Goal: Contribute content: Add original content to the website for others to see

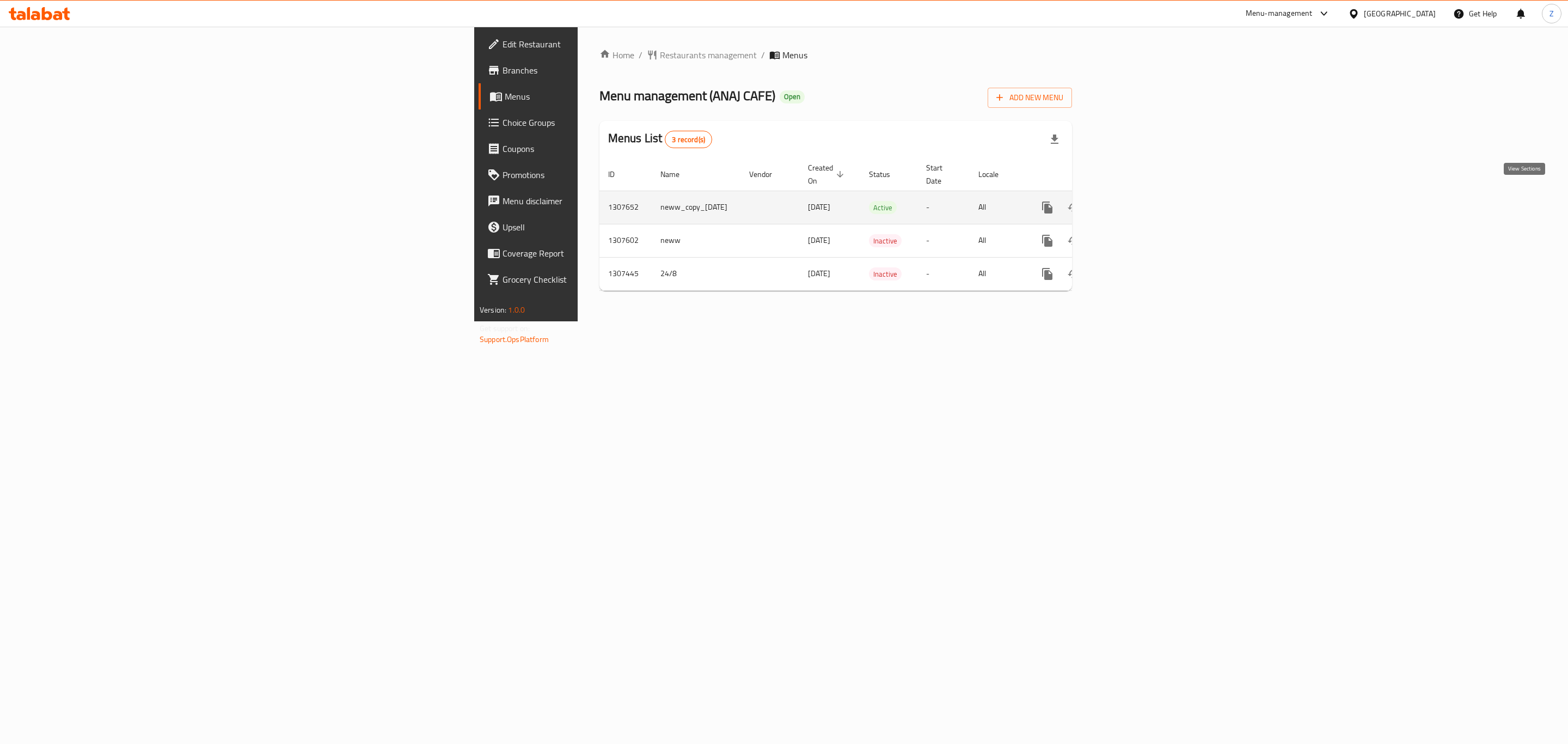
click at [1130, 202] on icon "enhanced table" at bounding box center [1126, 207] width 10 height 10
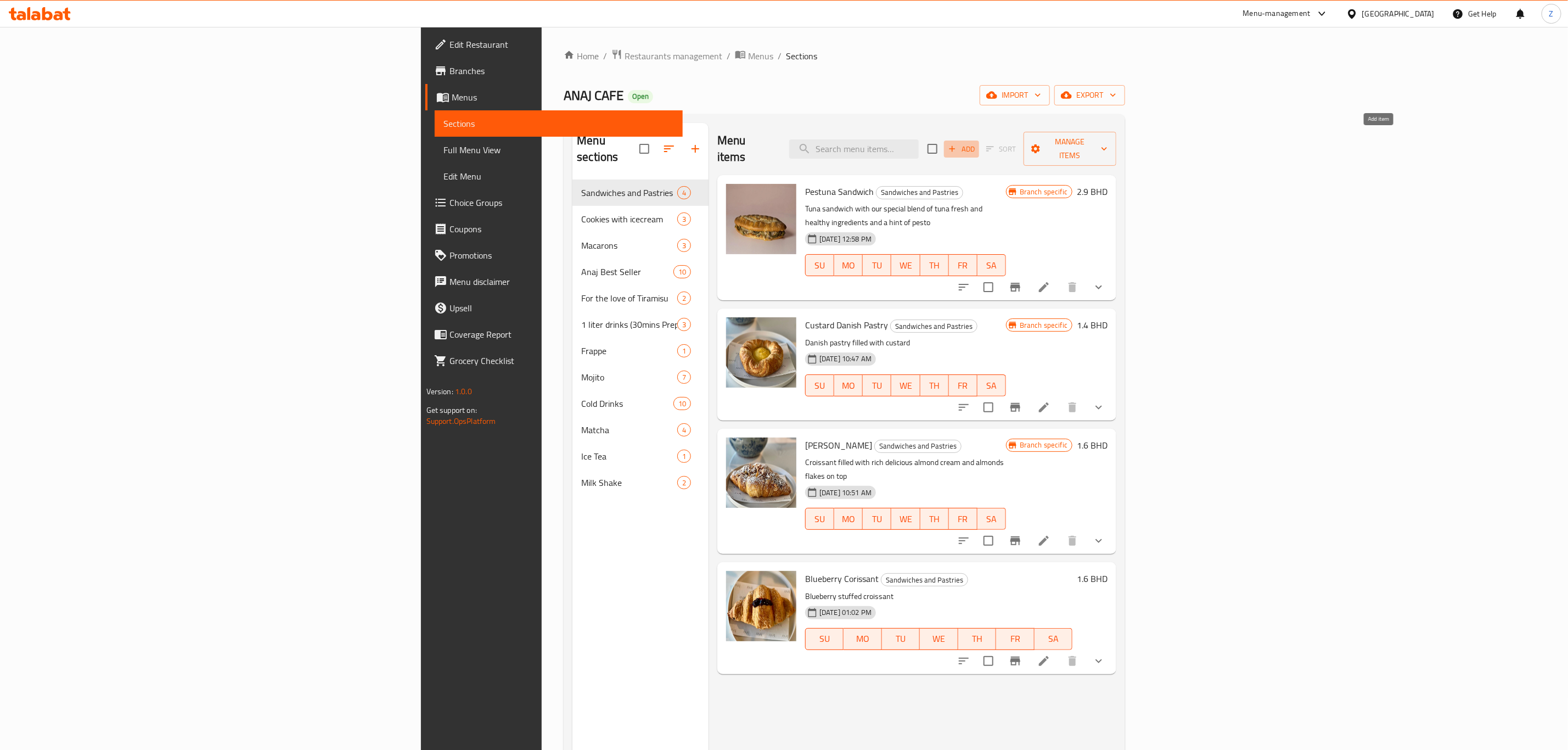
click at [976, 143] on span "Add" at bounding box center [961, 149] width 30 height 13
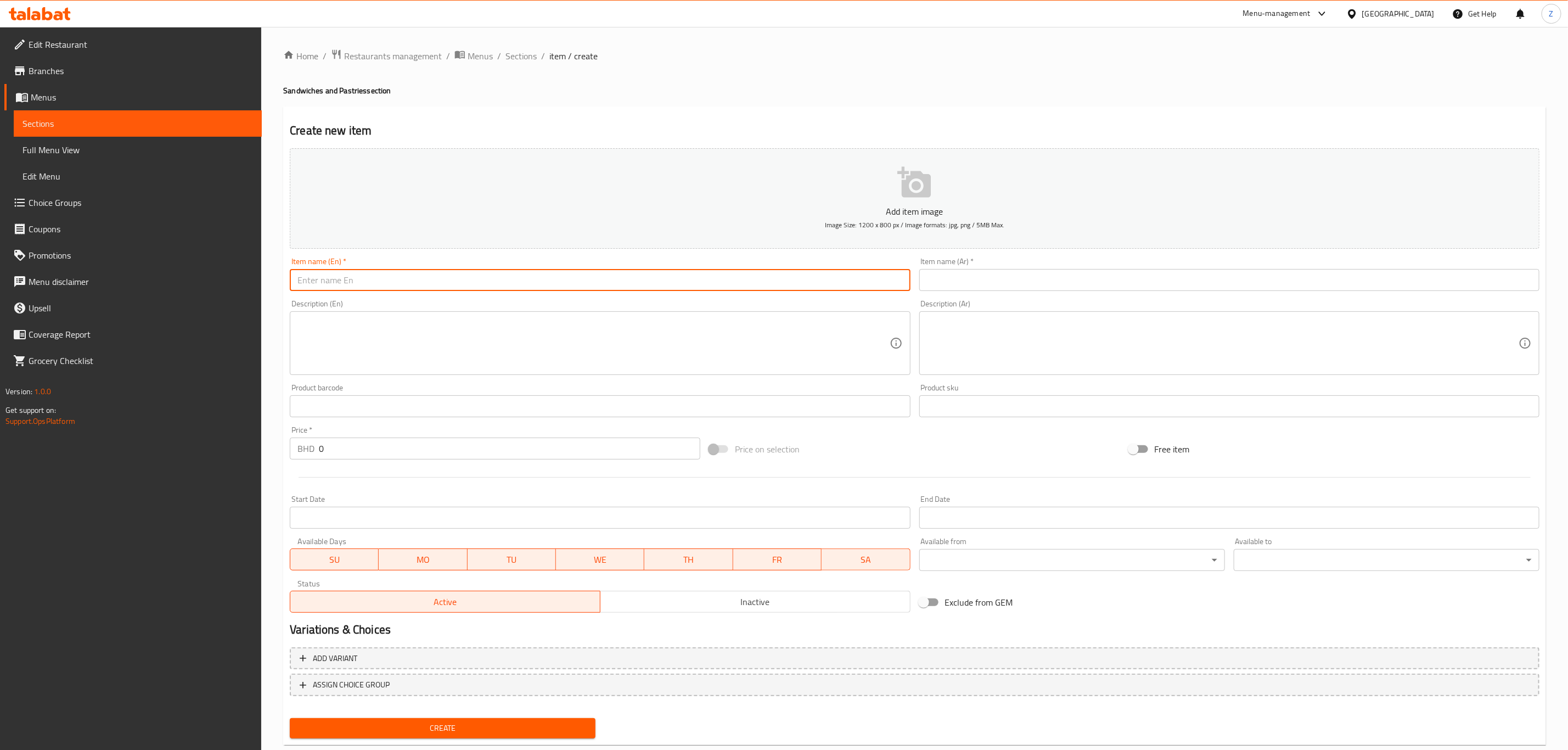
click at [602, 284] on input "text" at bounding box center [600, 280] width 620 height 22
type input "Cheese Croissant"
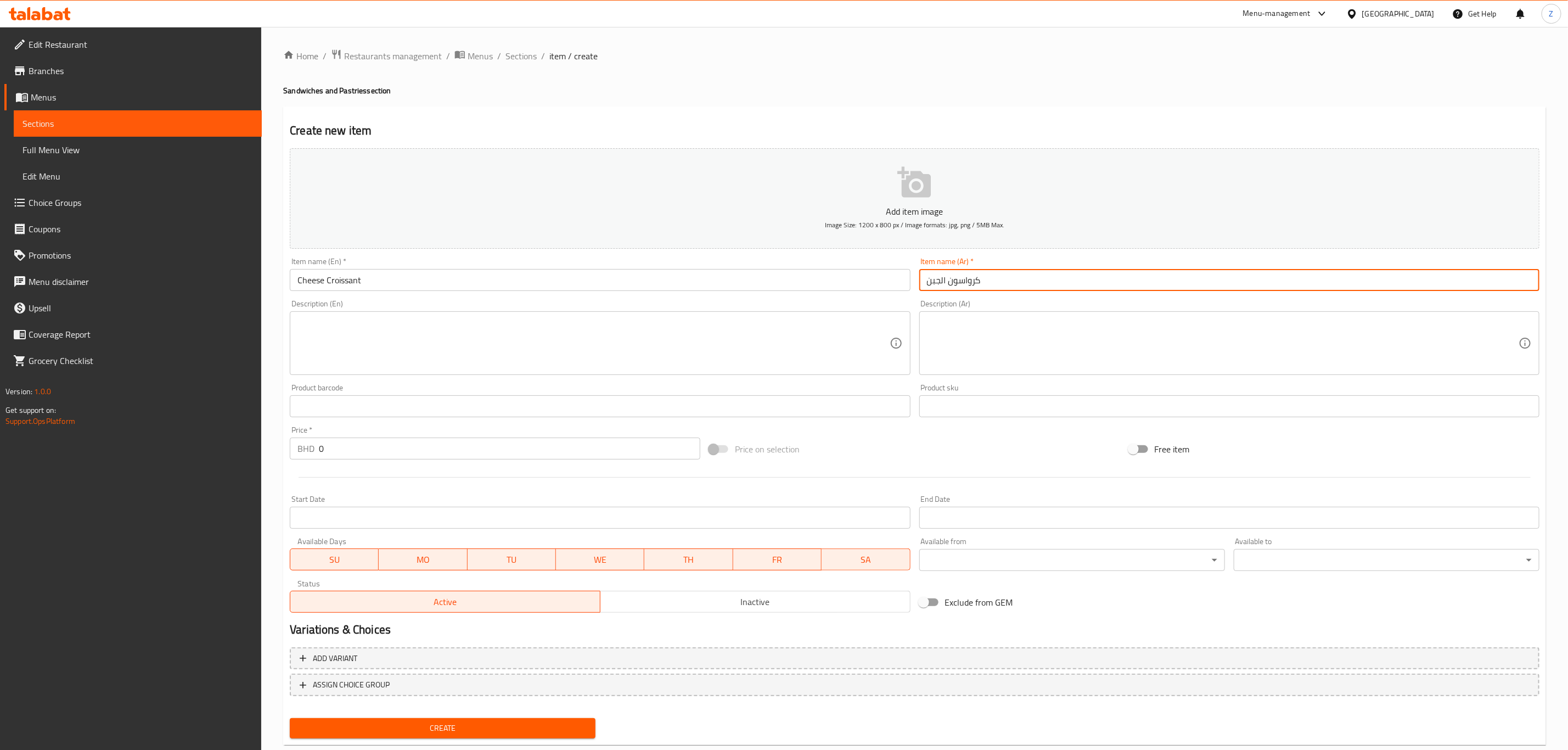
type input "كرواسون الجبن"
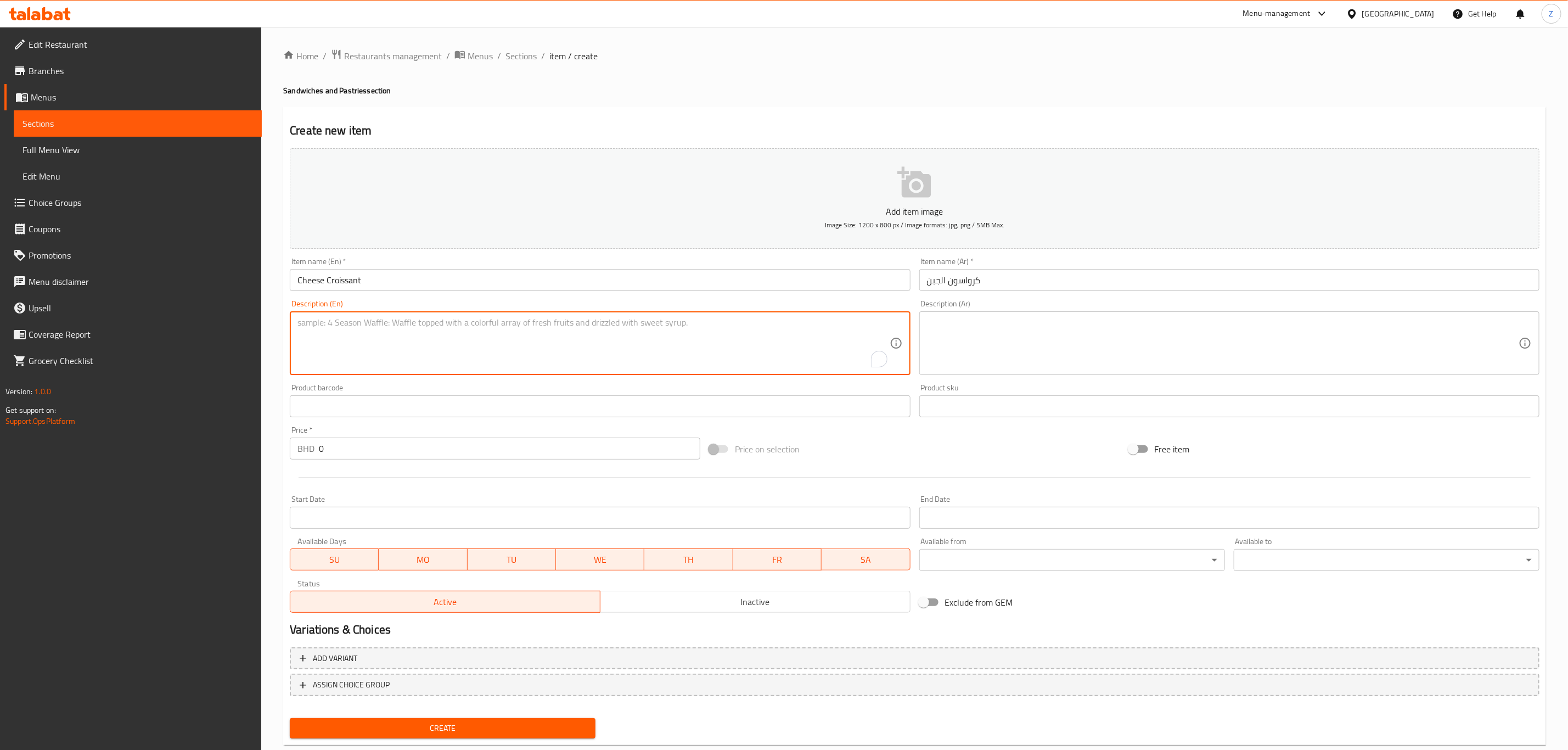
click at [602, 284] on input "Cheese Croissant" at bounding box center [600, 280] width 620 height 22
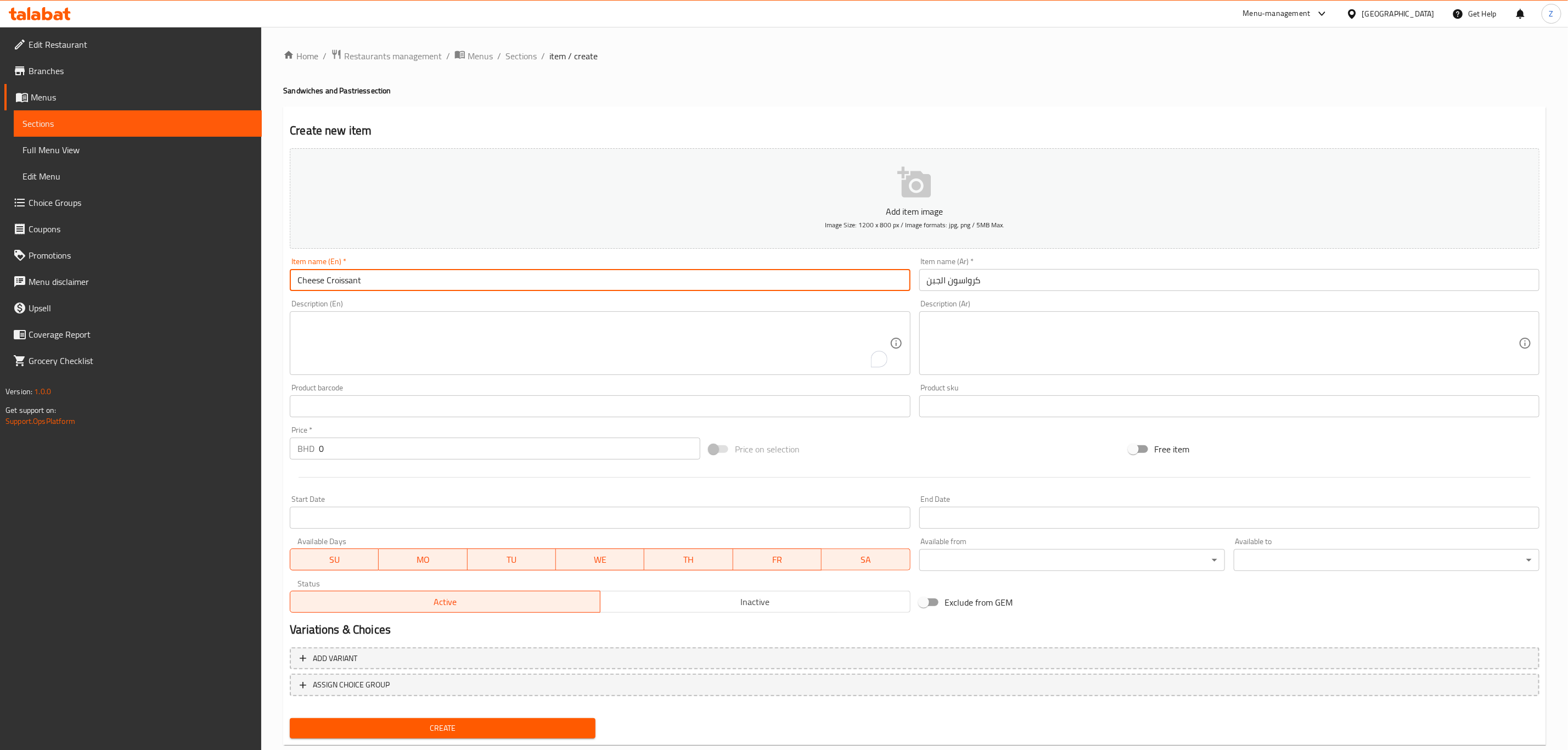
click at [602, 284] on input "Cheese Croissant" at bounding box center [600, 280] width 620 height 22
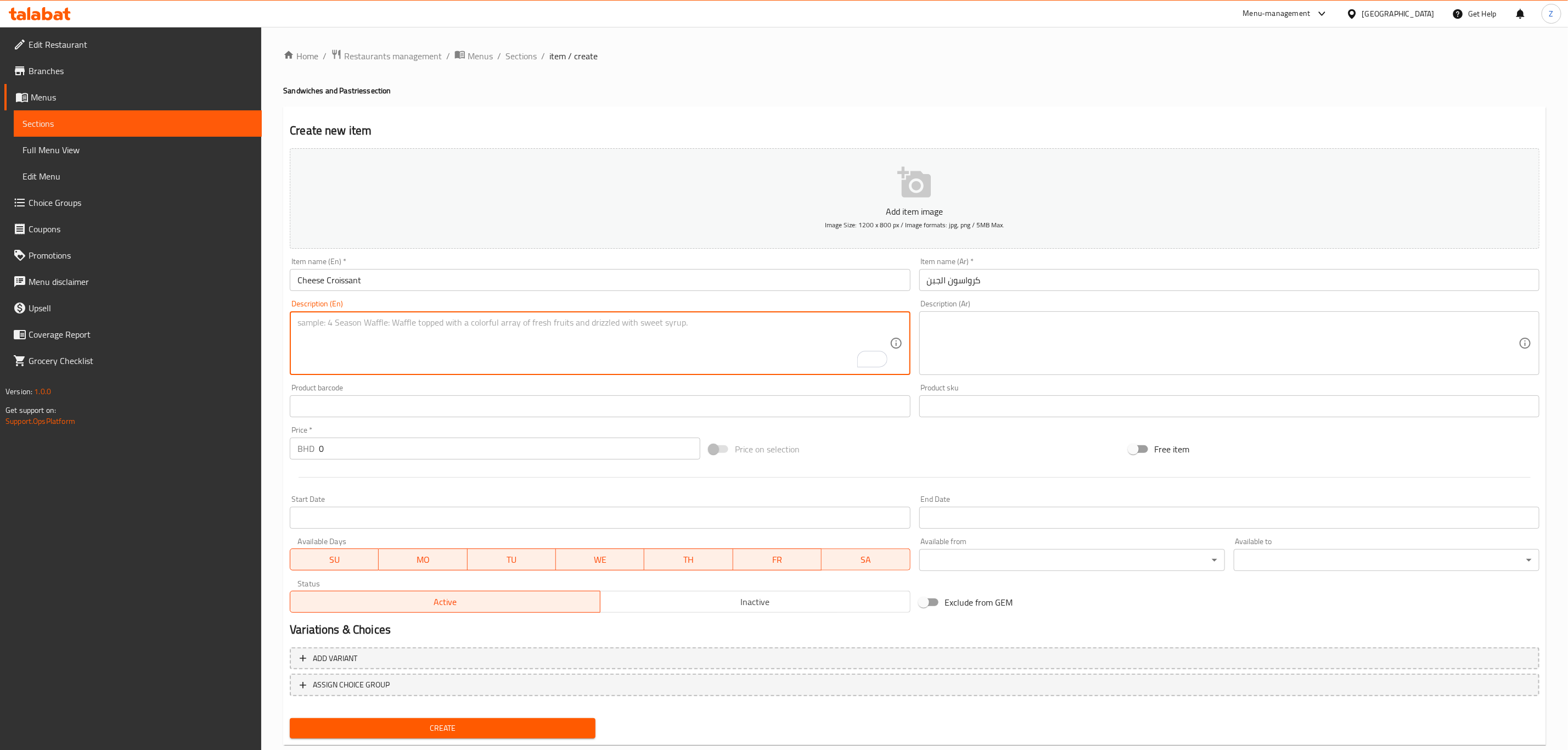
click at [704, 336] on textarea "To enrich screen reader interactions, please activate Accessibility in Grammarl…" at bounding box center [592, 343] width 592 height 53
paste textarea "كرواسون ذهبي محشو بجبن لذيذ ومذاب يقدم طازجًا ودافئًا."
type textarea "كرواسون ذهبي محشو بجبن لذيذ ومذاب يقدم طازجًا ودافئًا."
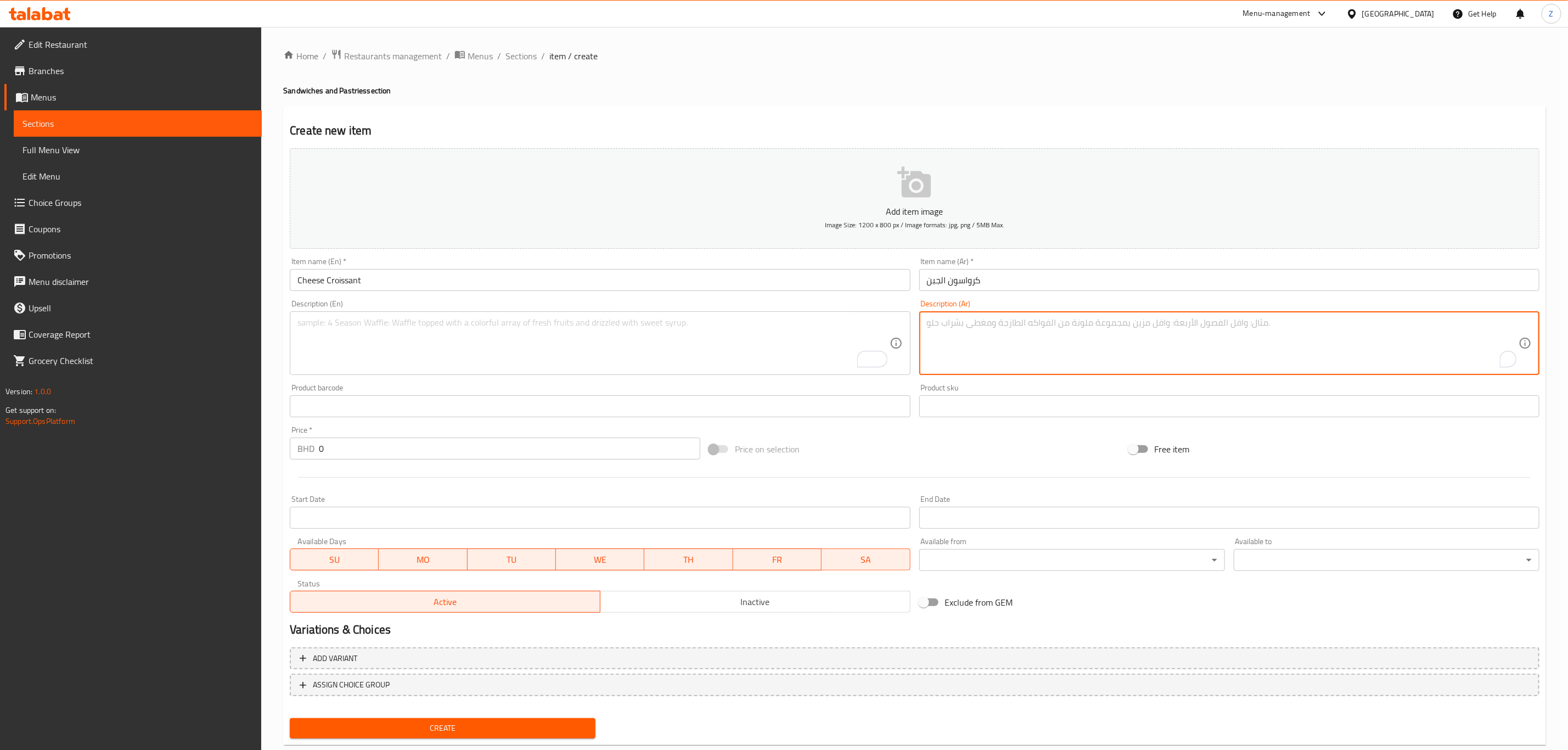
paste textarea "كرواسون ذهبي محشو بجبن لذيذ ومذاب يقدم طازجًا ودافئًا."
type textarea "كرواسون ذهبي محشو بجبن لذيذ ومذاب يقدم طازجًا ودافئًا."
click at [704, 336] on textarea "To enrich screen reader interactions, please activate Accessibility in Grammarl…" at bounding box center [592, 343] width 592 height 53
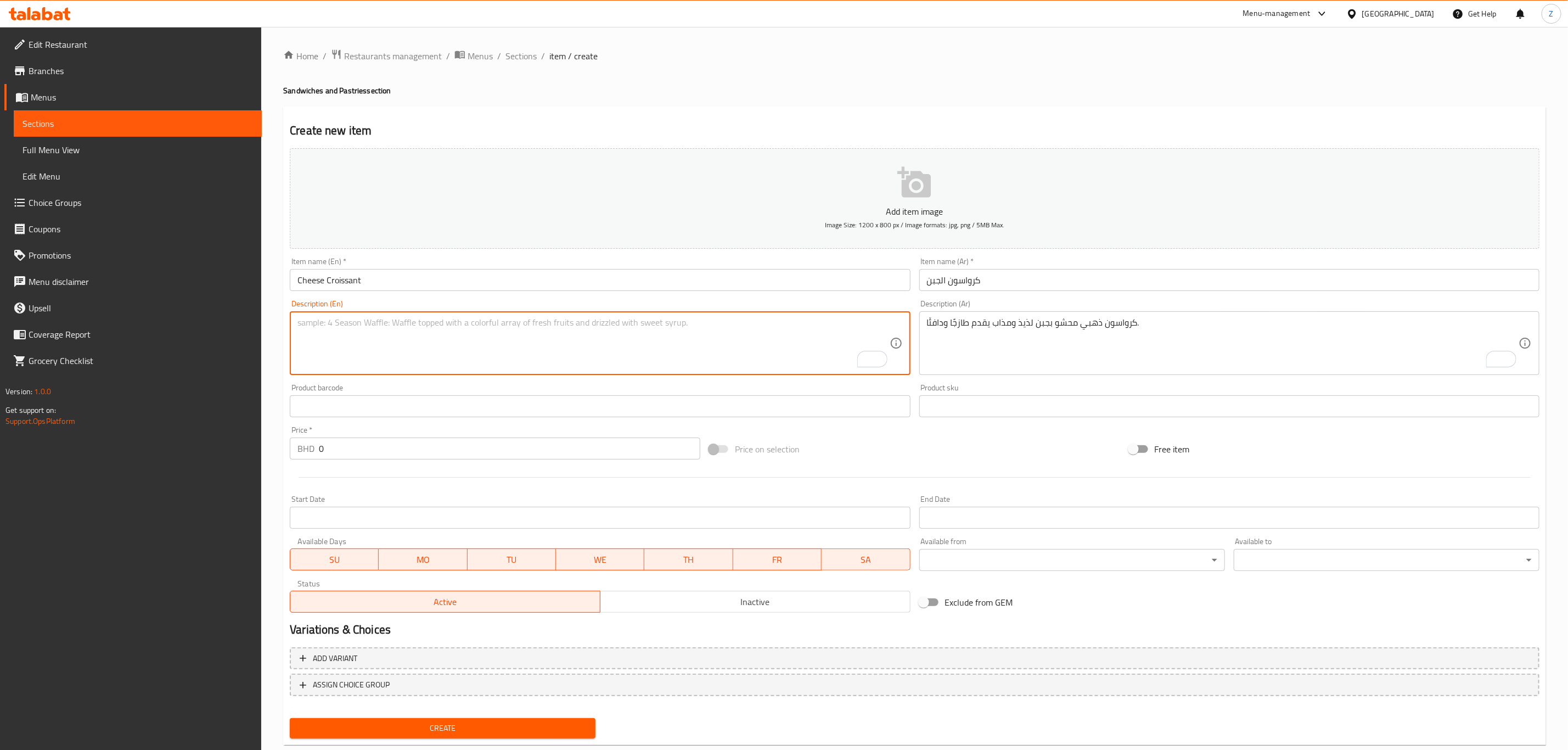
paste textarea "Golden croissant filled with melted cheese, served warm and fresh."
type textarea "Golden croissant filled with melted cheese, served warm and fresh."
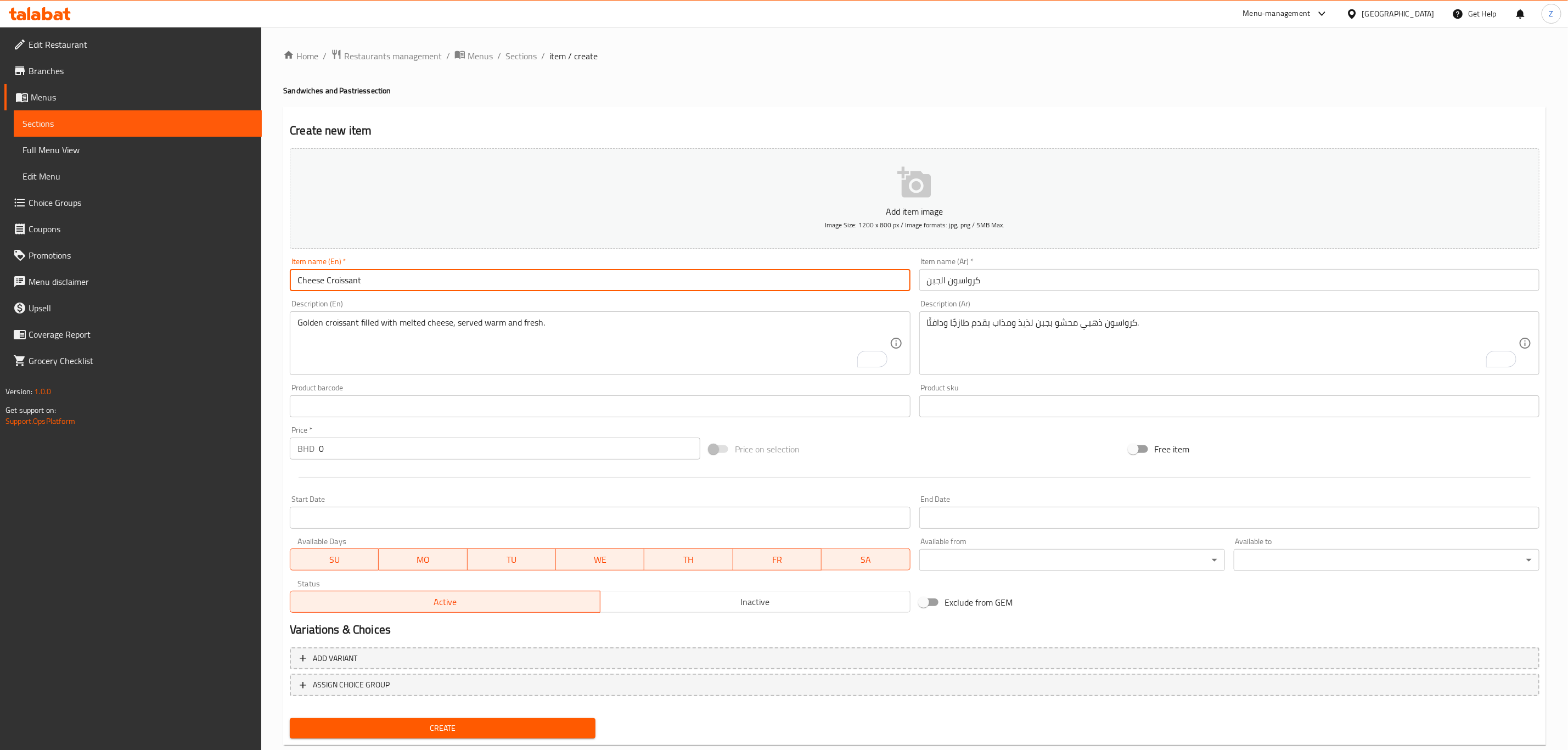
click at [505, 278] on input "Cheese Croissant" at bounding box center [600, 280] width 620 height 22
paste input "text"
type input "Cheese Croissant"
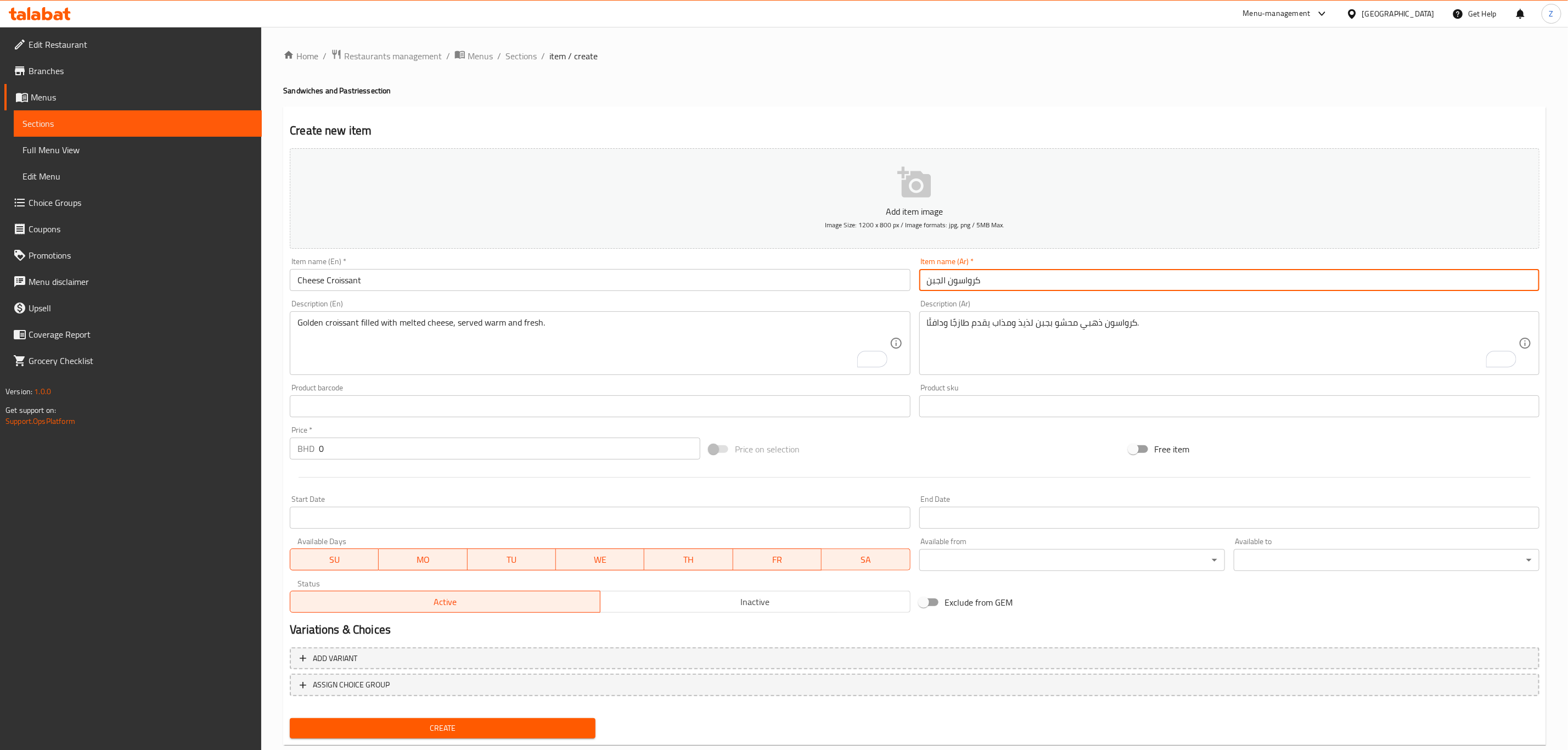
paste input "text"
type input "كرواسون بالجبن"
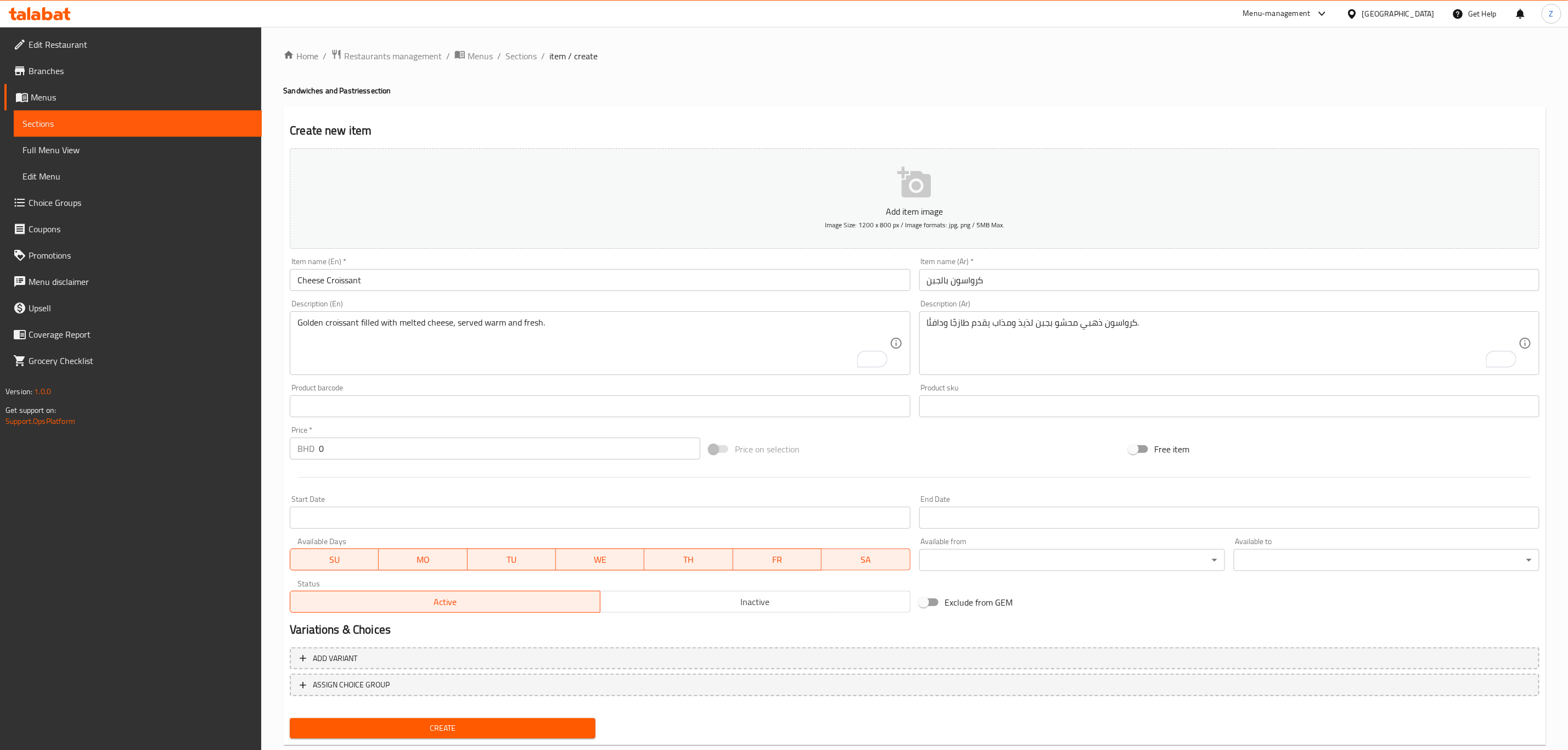
click at [414, 455] on input "0" at bounding box center [509, 448] width 381 height 22
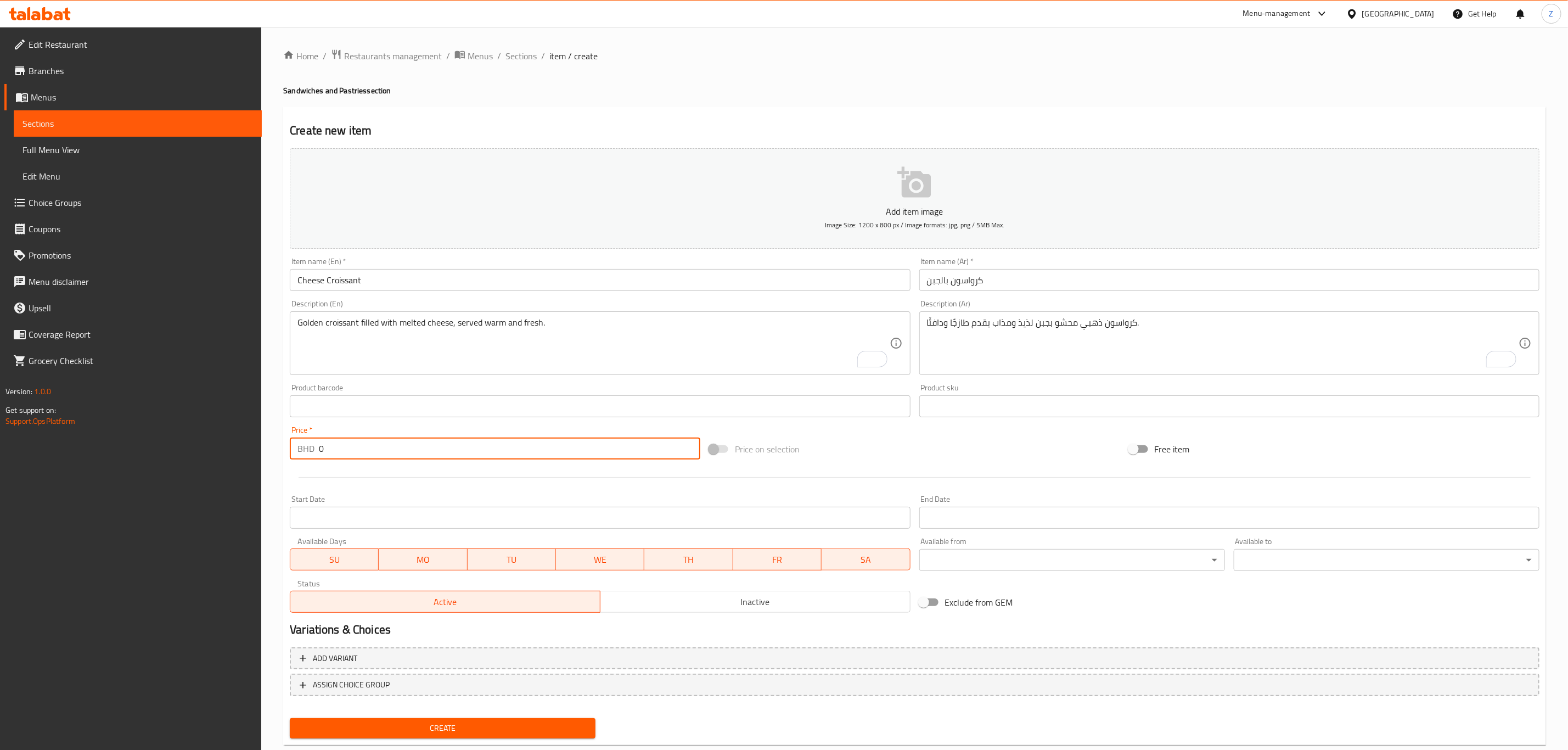
paste input "1.4"
type input "1.4"
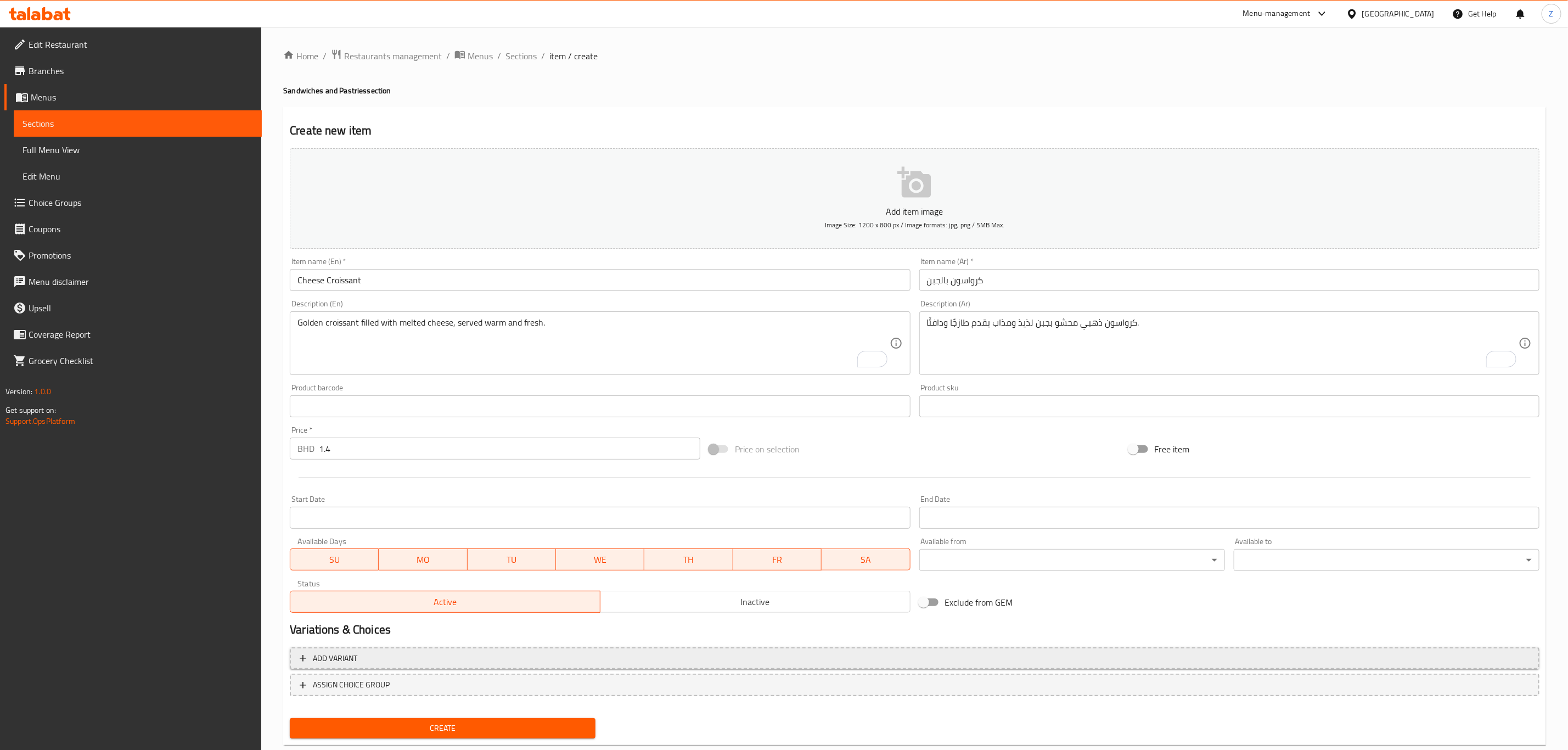
click at [380, 659] on span "Add variant" at bounding box center [915, 658] width 1230 height 14
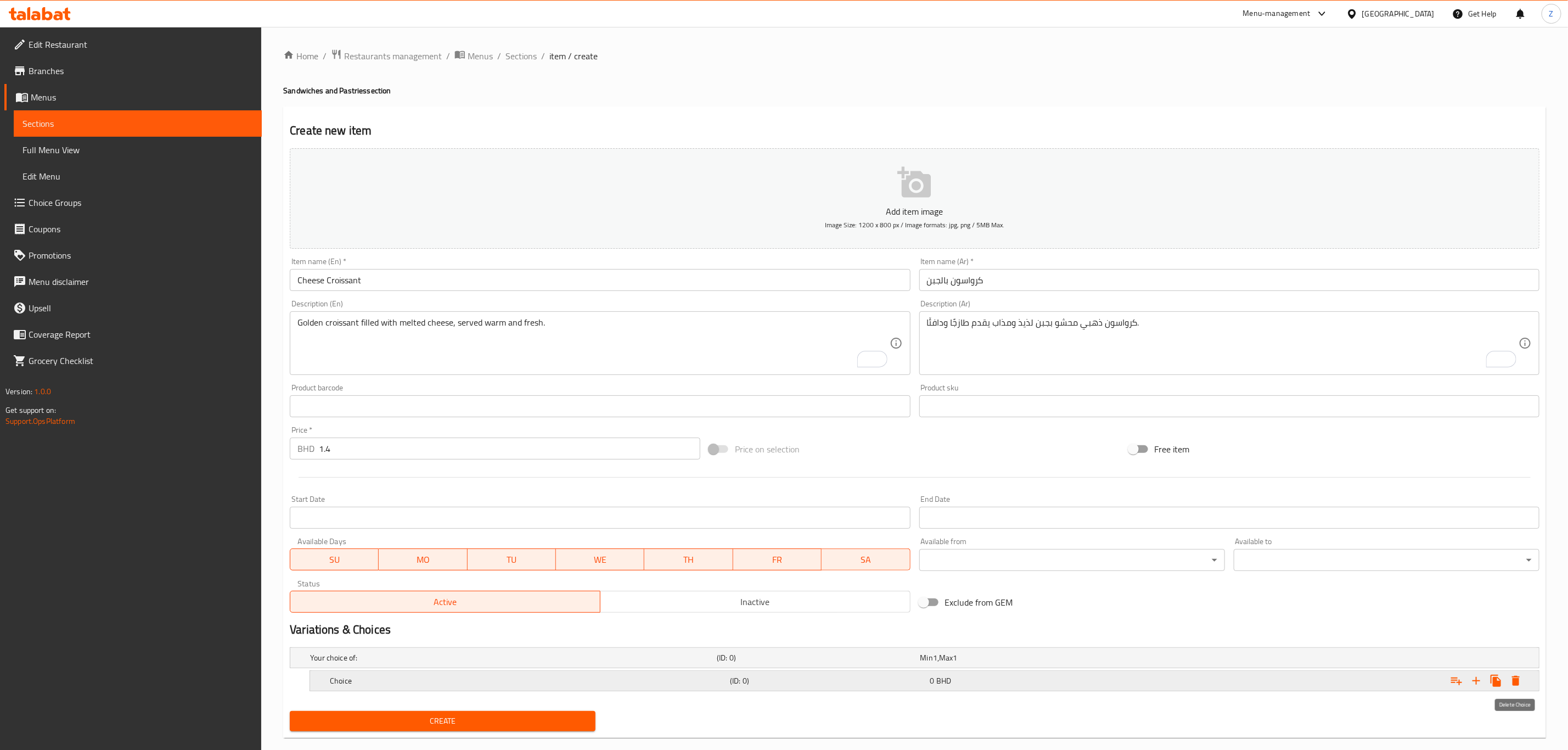
click at [1515, 677] on icon "Expand" at bounding box center [1515, 680] width 7 height 10
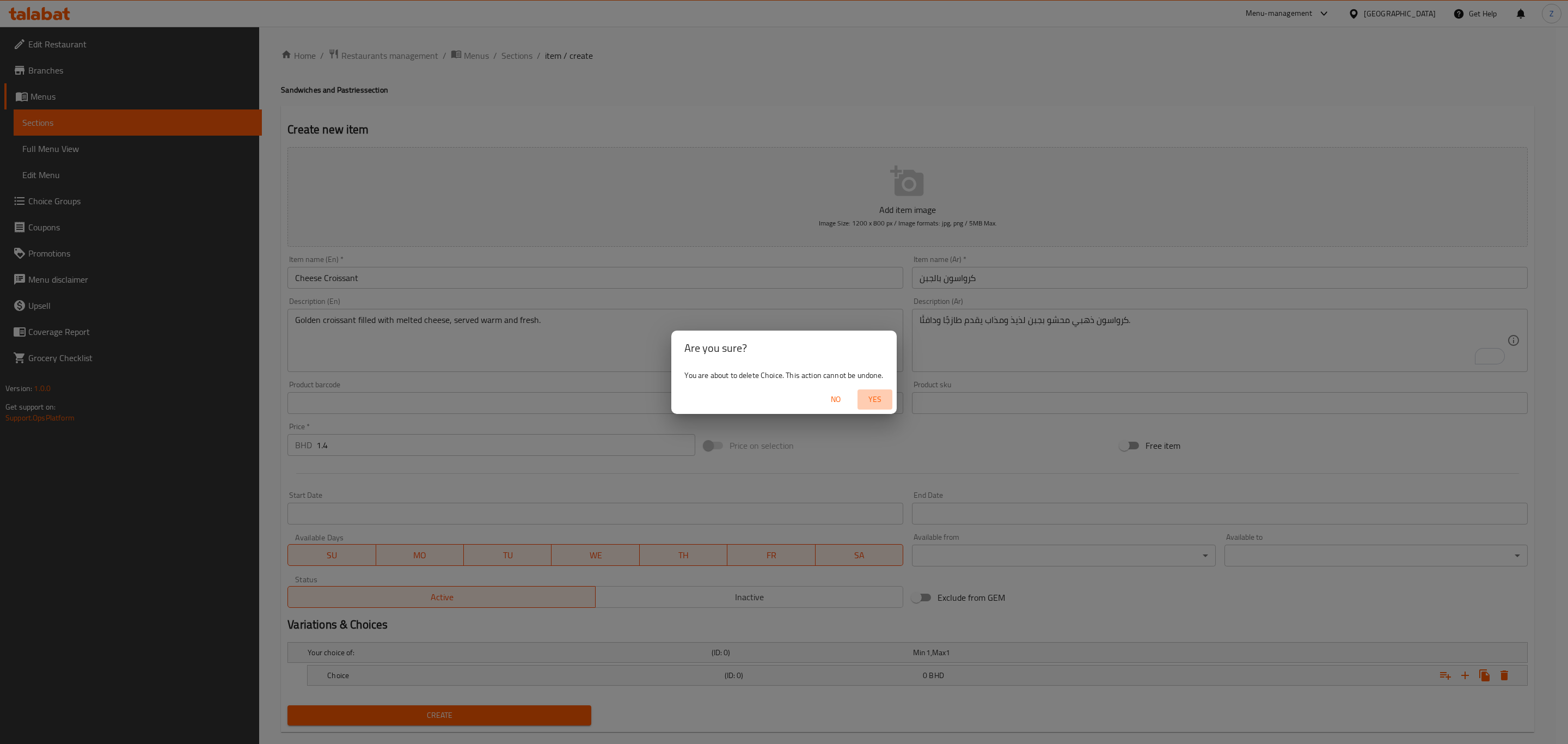
click at [874, 397] on span "Yes" at bounding box center [874, 399] width 26 height 13
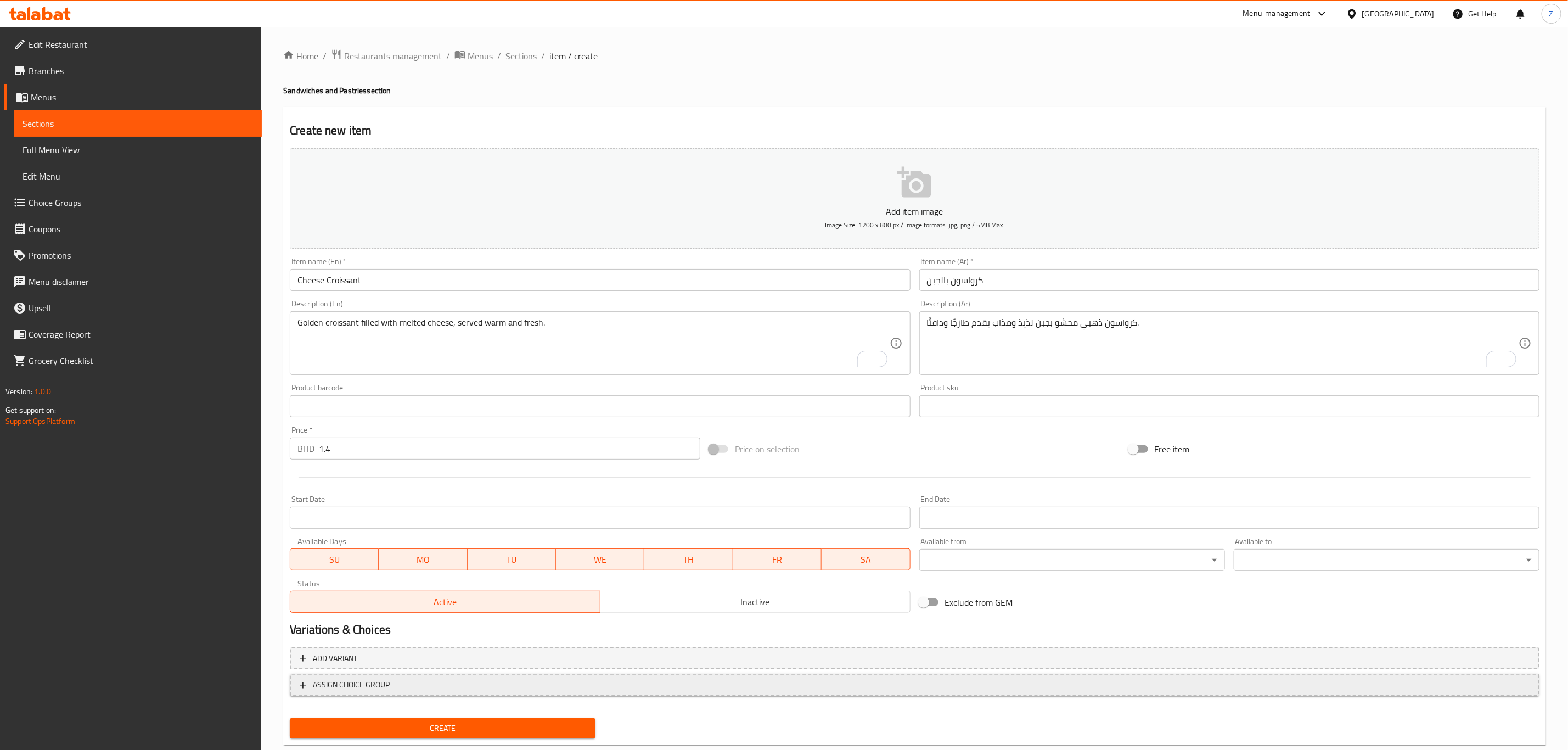
click at [407, 680] on span "ASSIGN CHOICE GROUP" at bounding box center [915, 684] width 1230 height 14
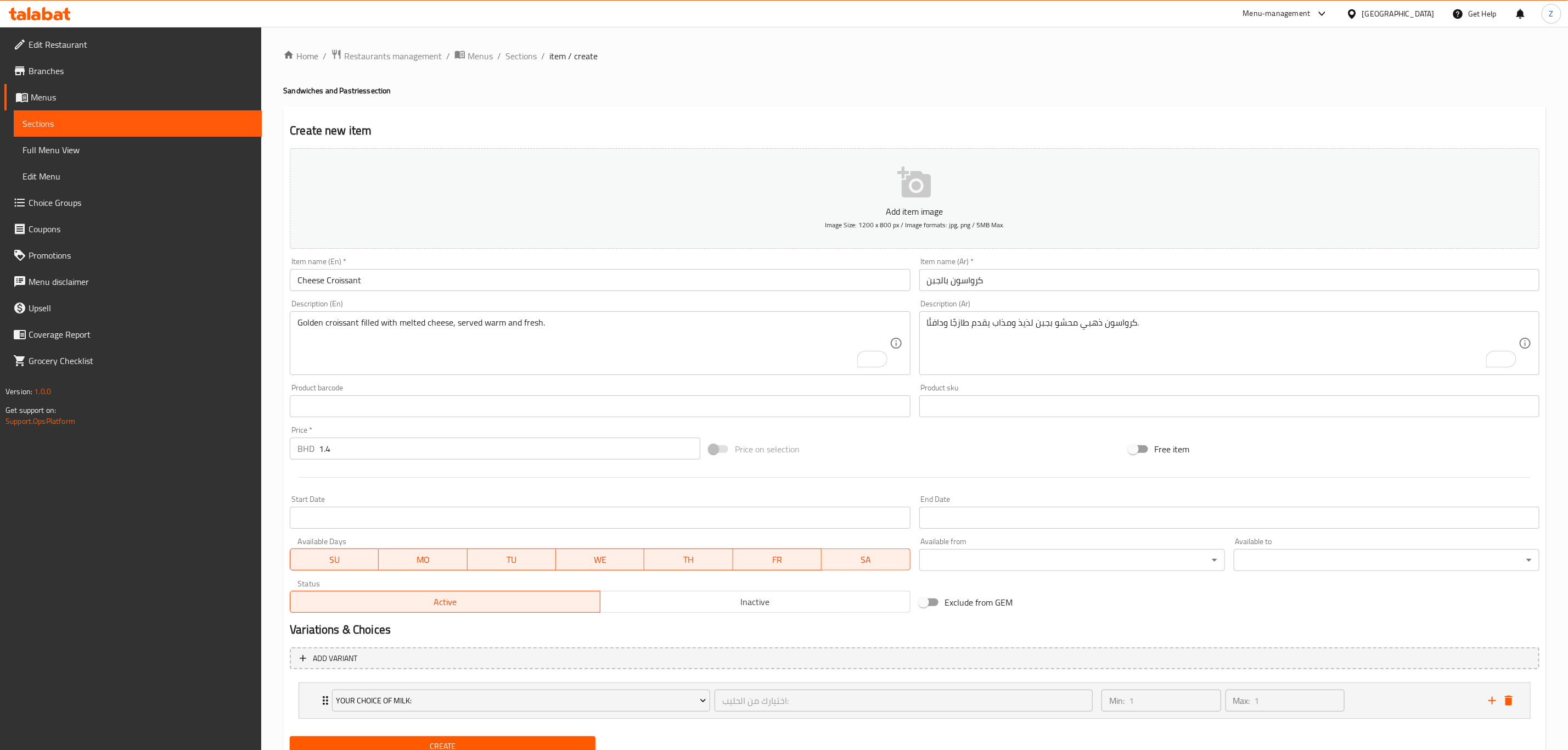
scroll to position [44, 0]
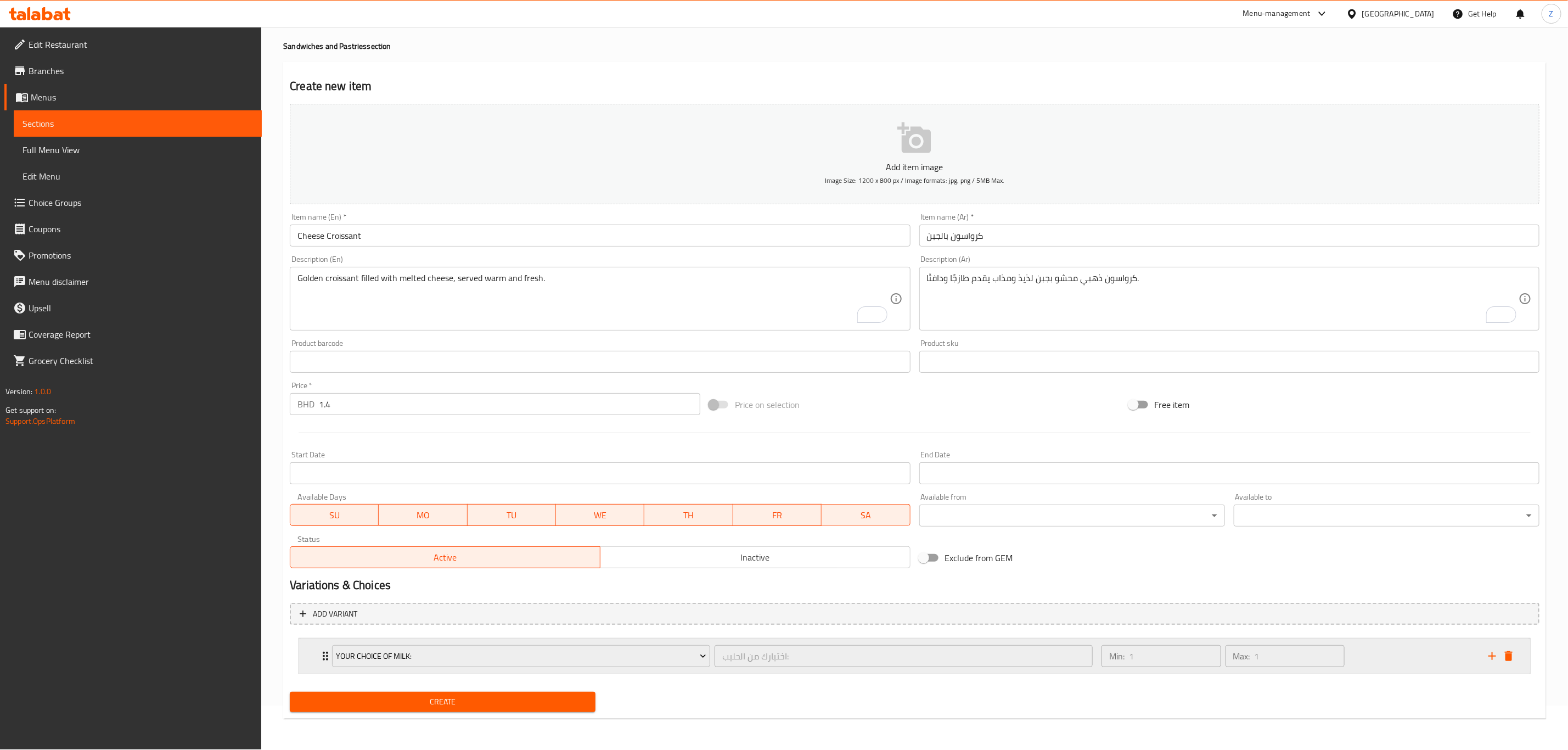
click at [519, 668] on div "Your Choice of Milk:" at bounding box center [521, 655] width 382 height 26
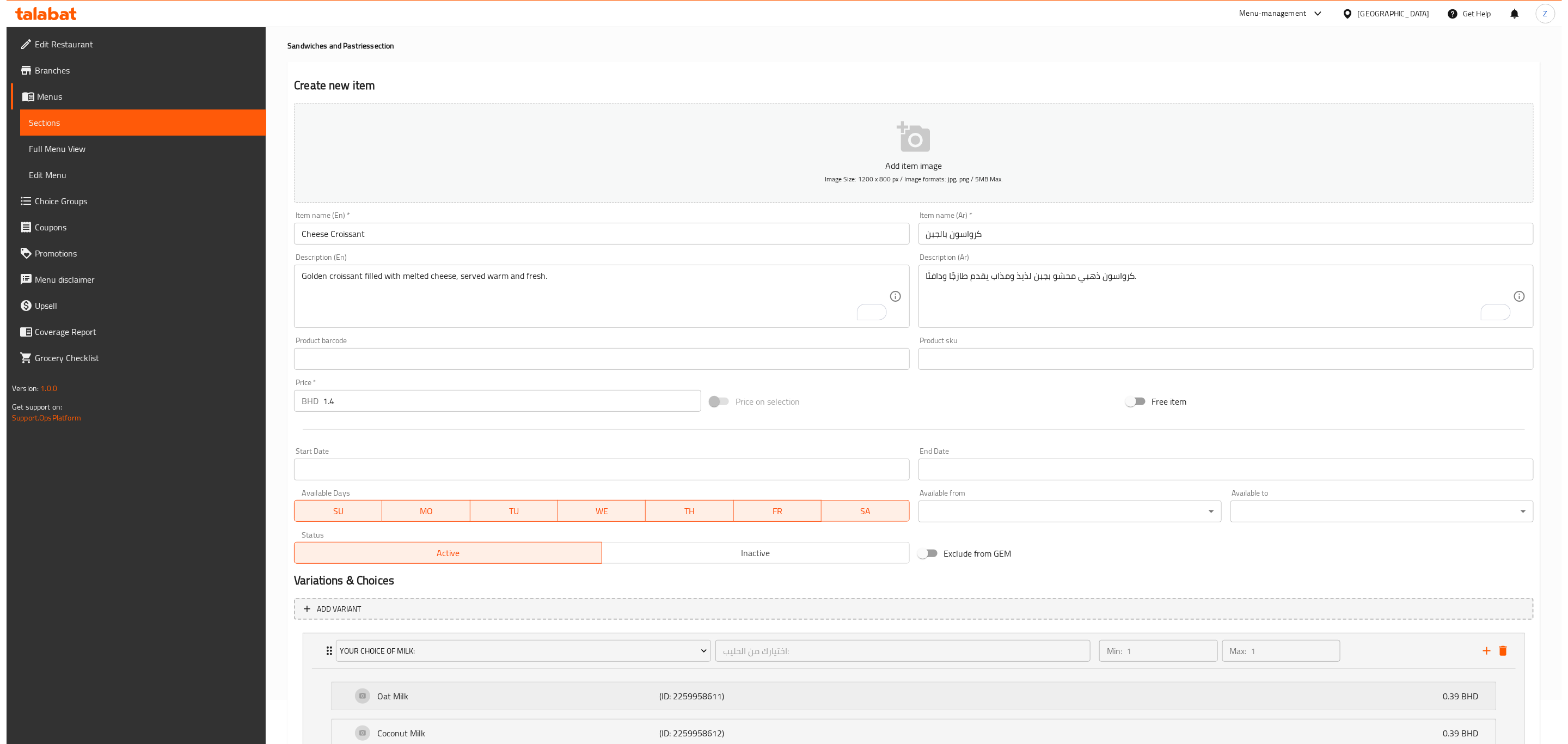
scroll to position [253, 0]
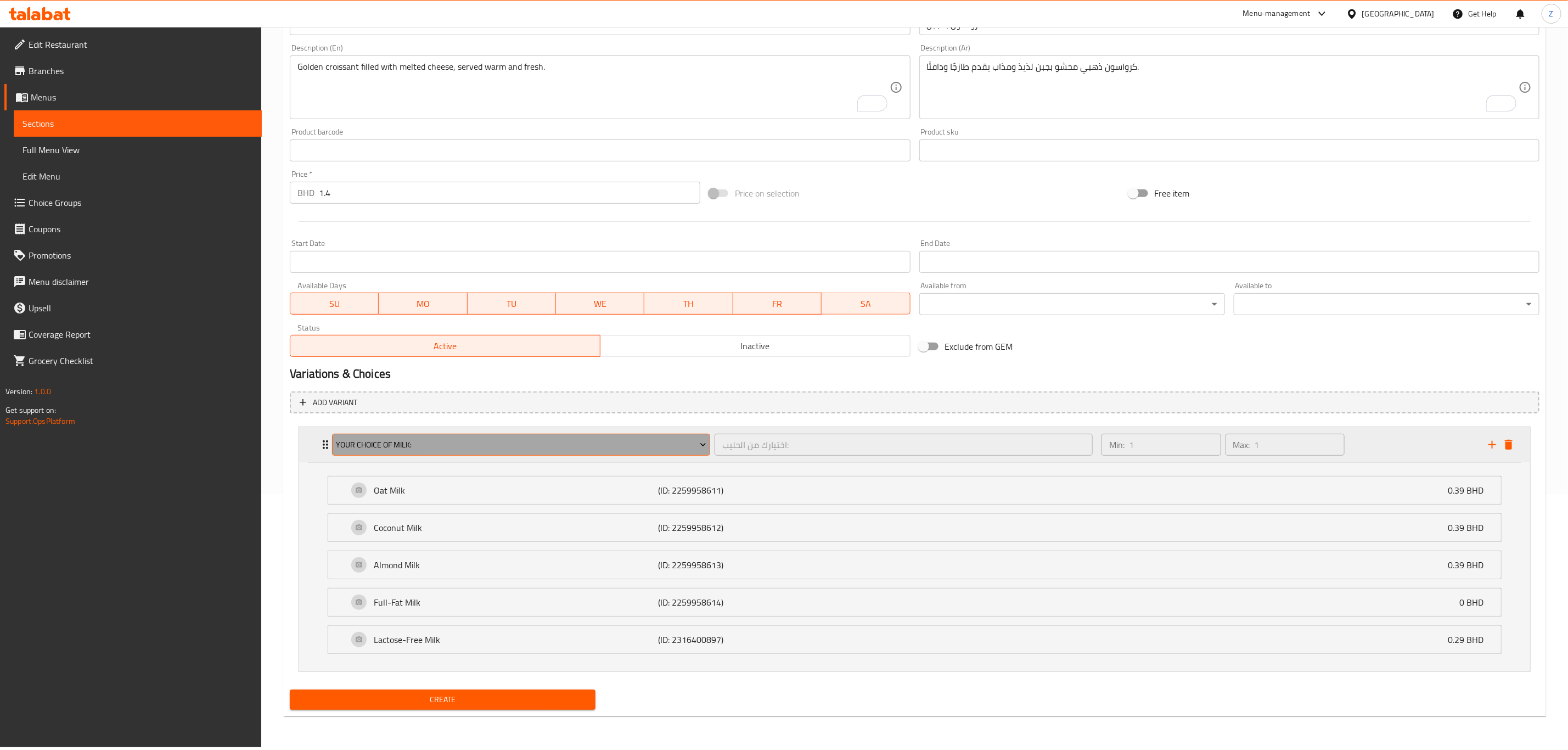
click at [692, 447] on span "Your Choice of Milk:" at bounding box center [521, 444] width 370 height 14
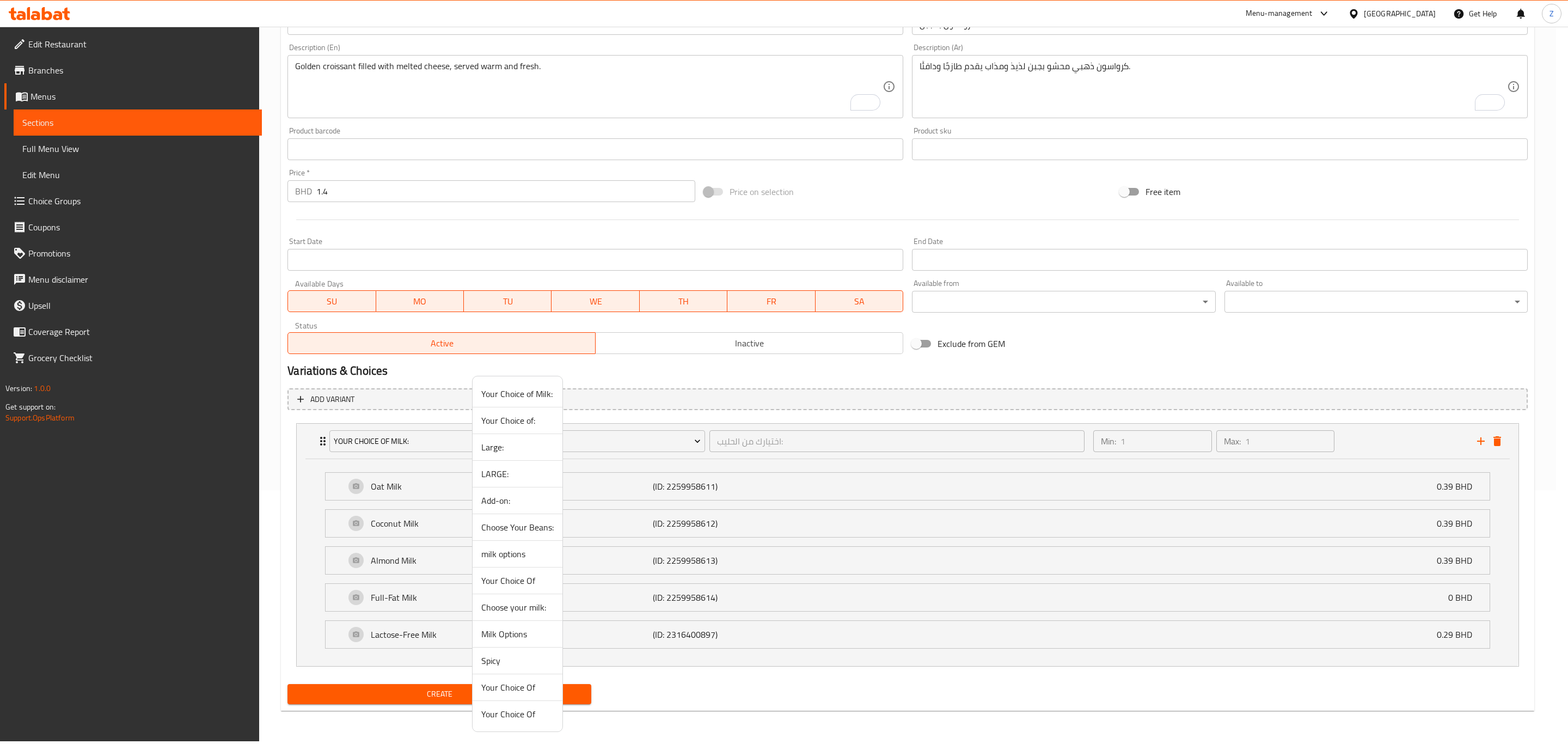
click at [518, 425] on span "Your Choice of:" at bounding box center [518, 420] width 73 height 13
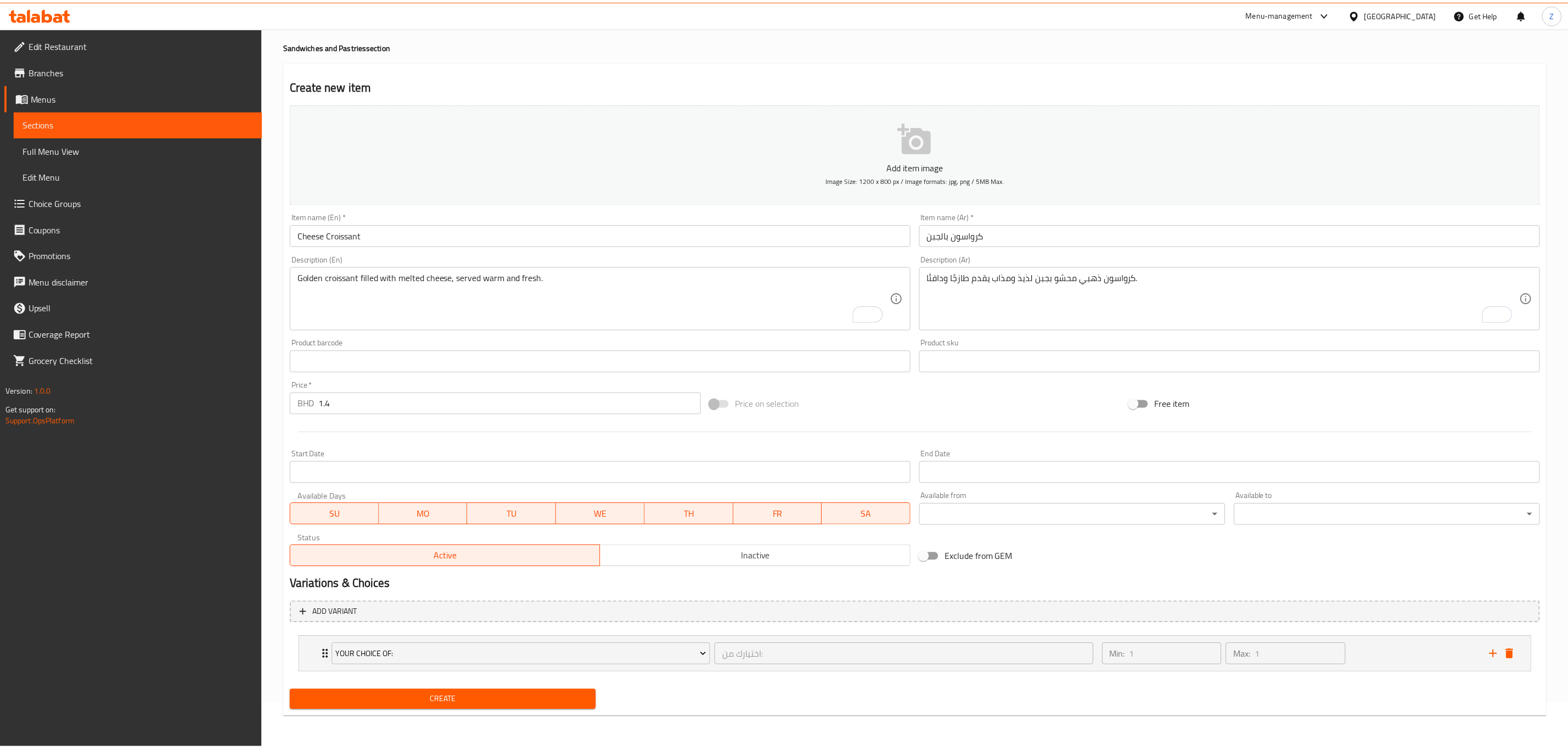
scroll to position [44, 0]
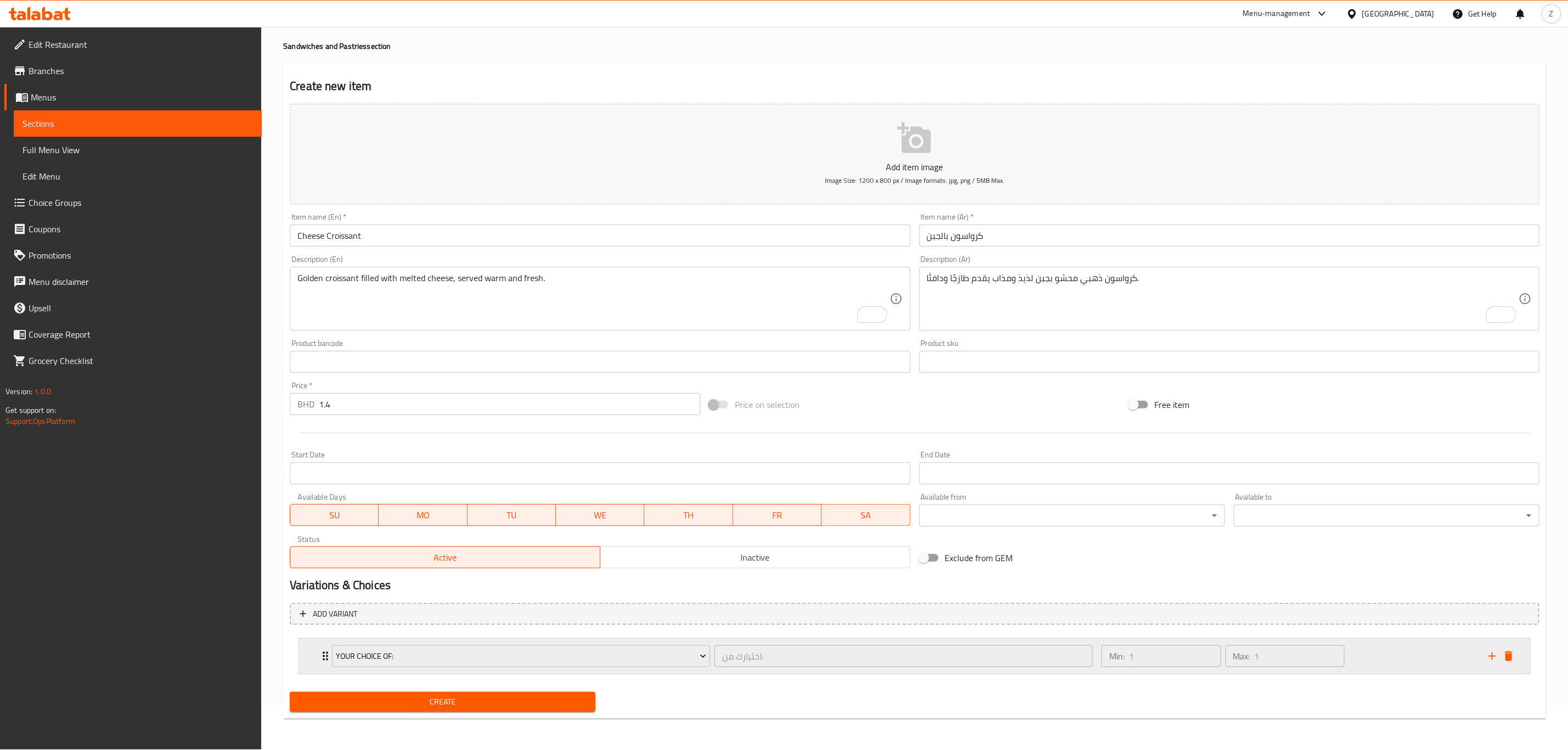
click at [316, 656] on div "Your Choice of: اختيارك من: ​ Min: 1 ​ Max: 1 ​" at bounding box center [914, 656] width 1231 height 35
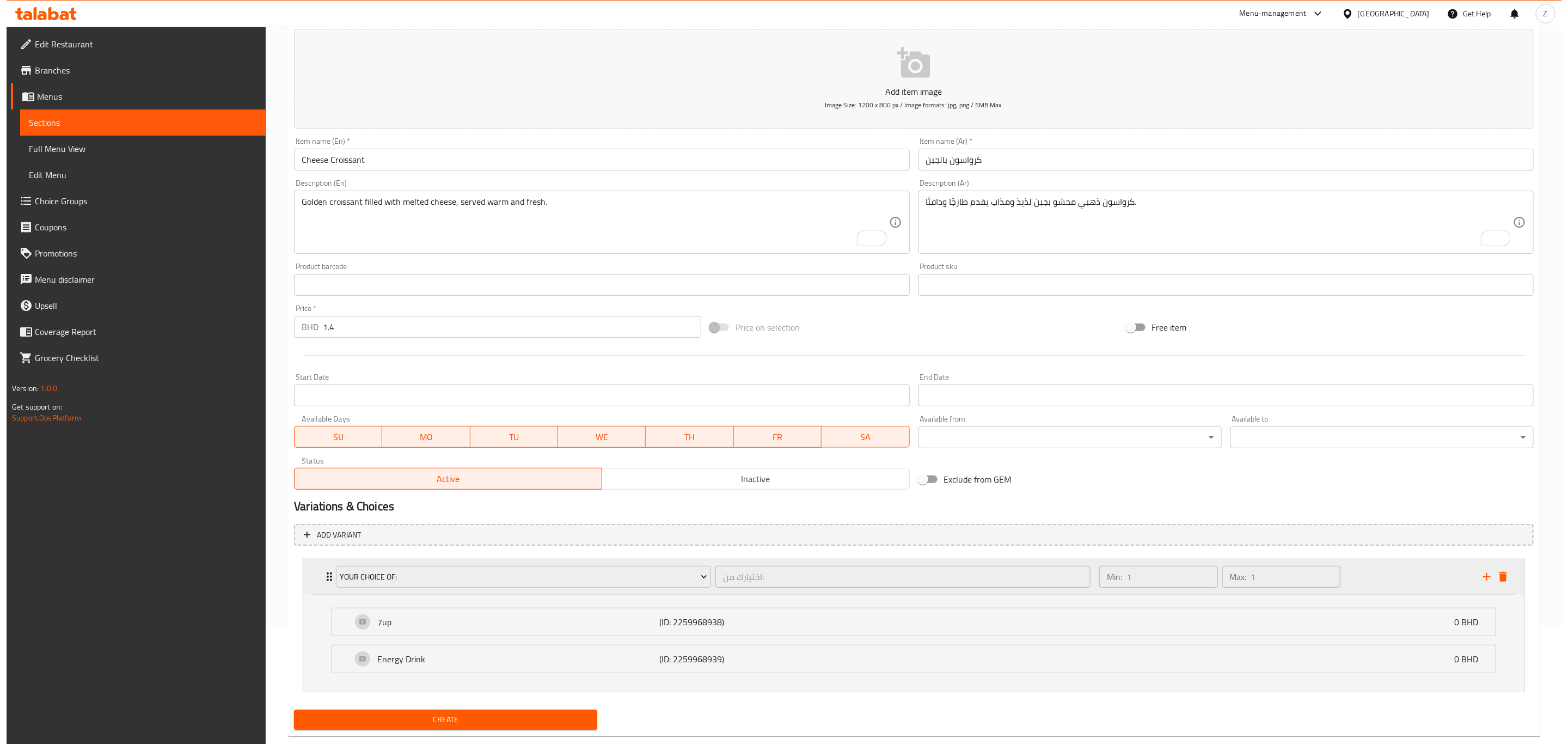
scroll to position [141, 0]
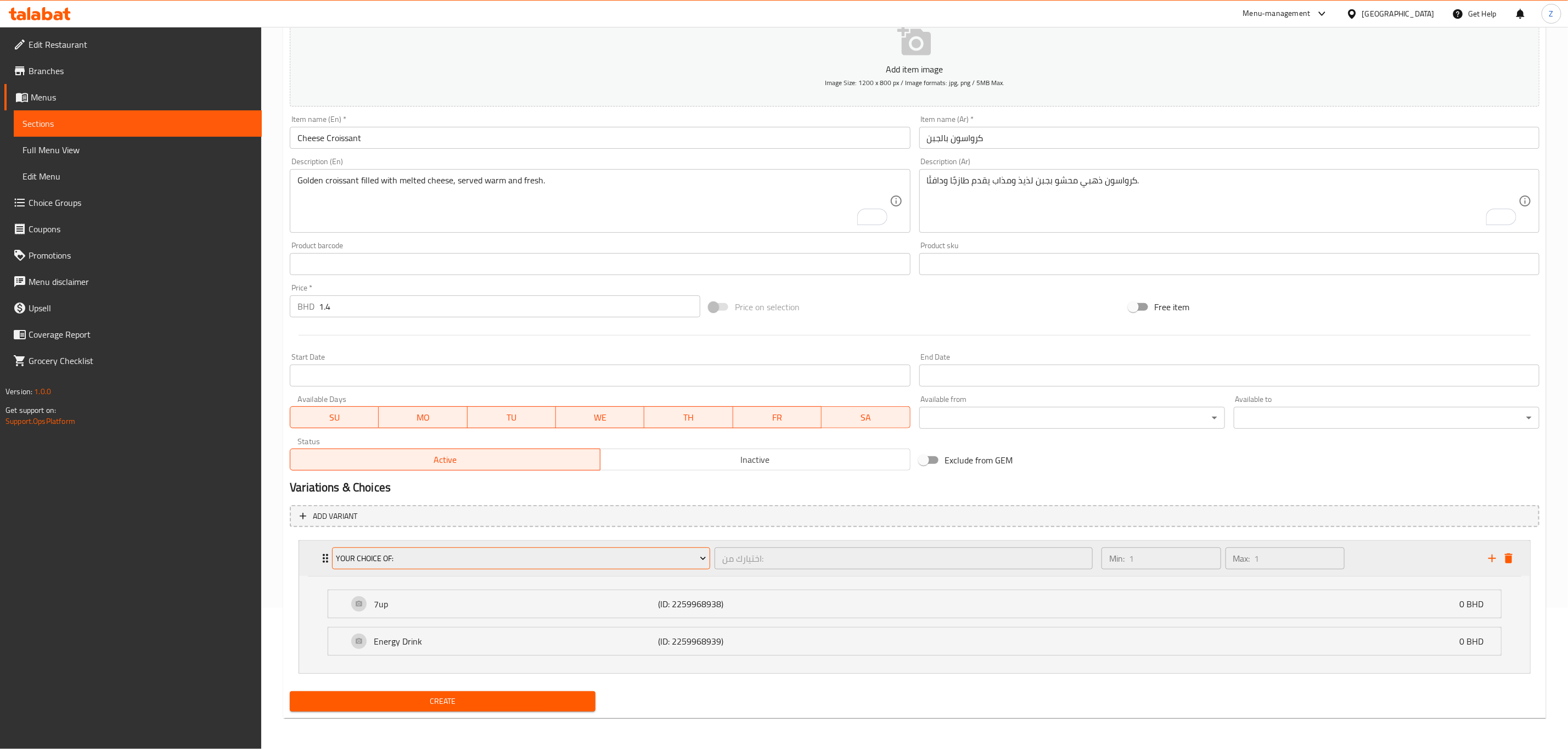
click at [451, 564] on span "Your Choice of:" at bounding box center [521, 558] width 370 height 14
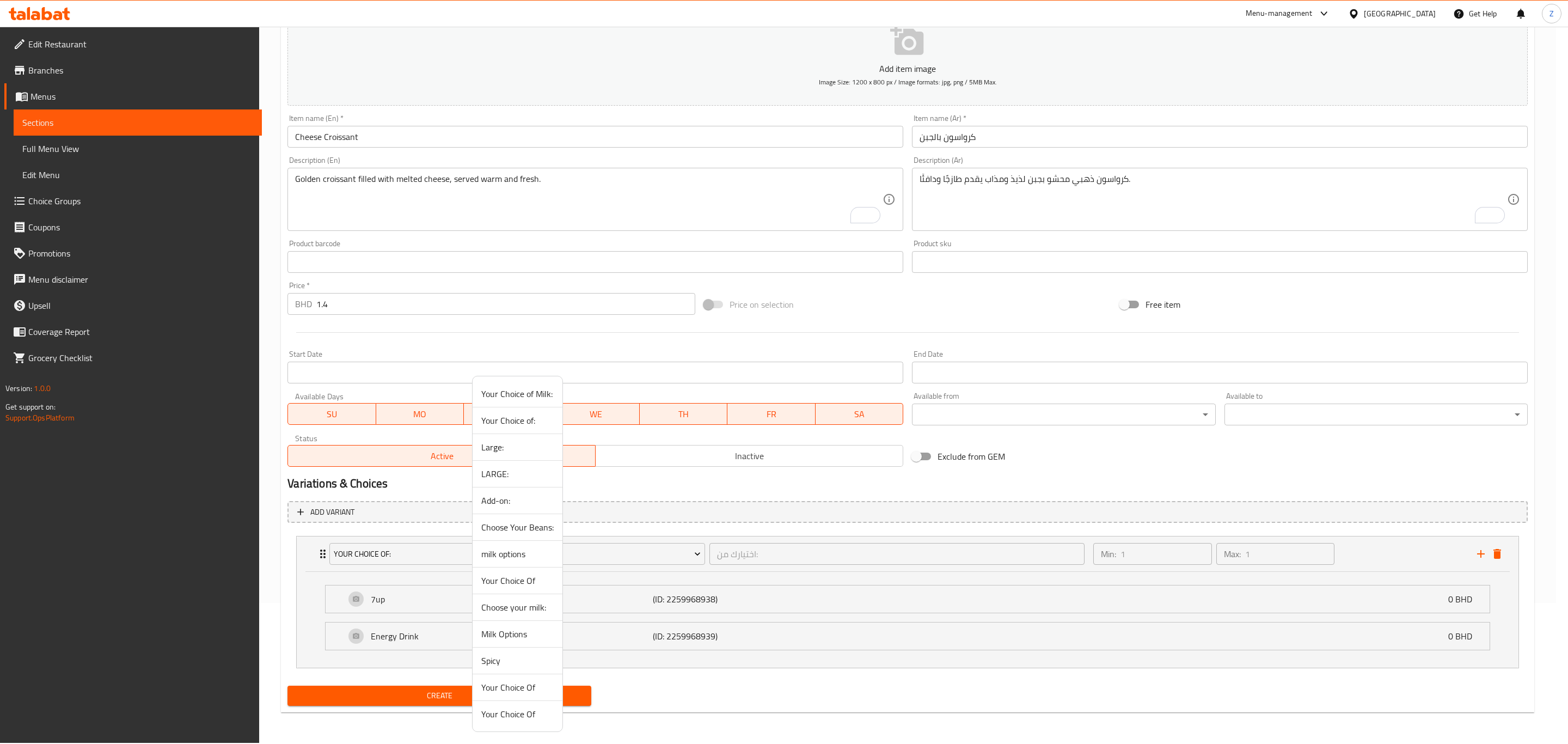
click at [519, 577] on span "Your Choice Of" at bounding box center [518, 580] width 73 height 13
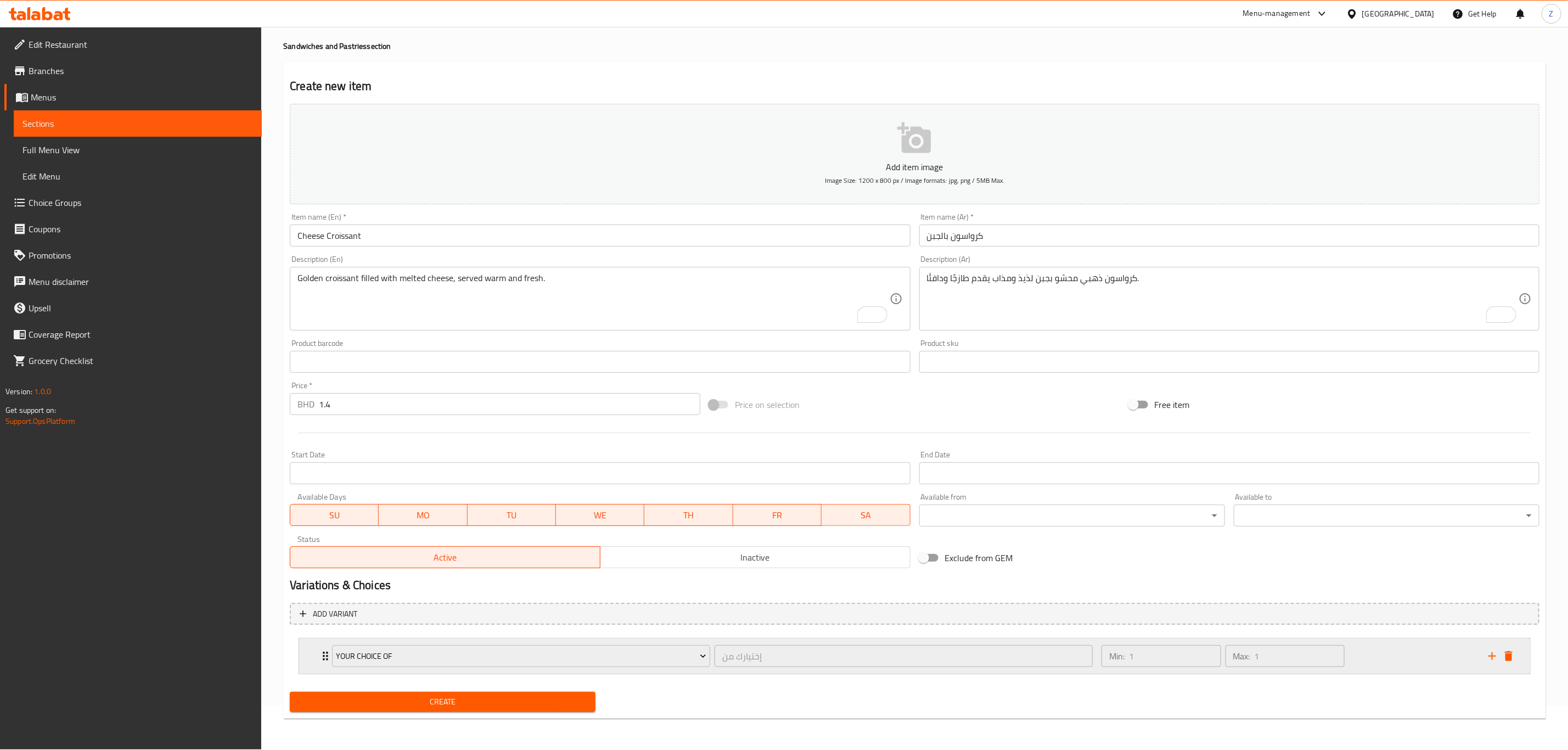
click at [321, 666] on div "Your Choice Of إختيارك من ​ Min: 1 ​ Max: 1 ​" at bounding box center [918, 656] width 1198 height 35
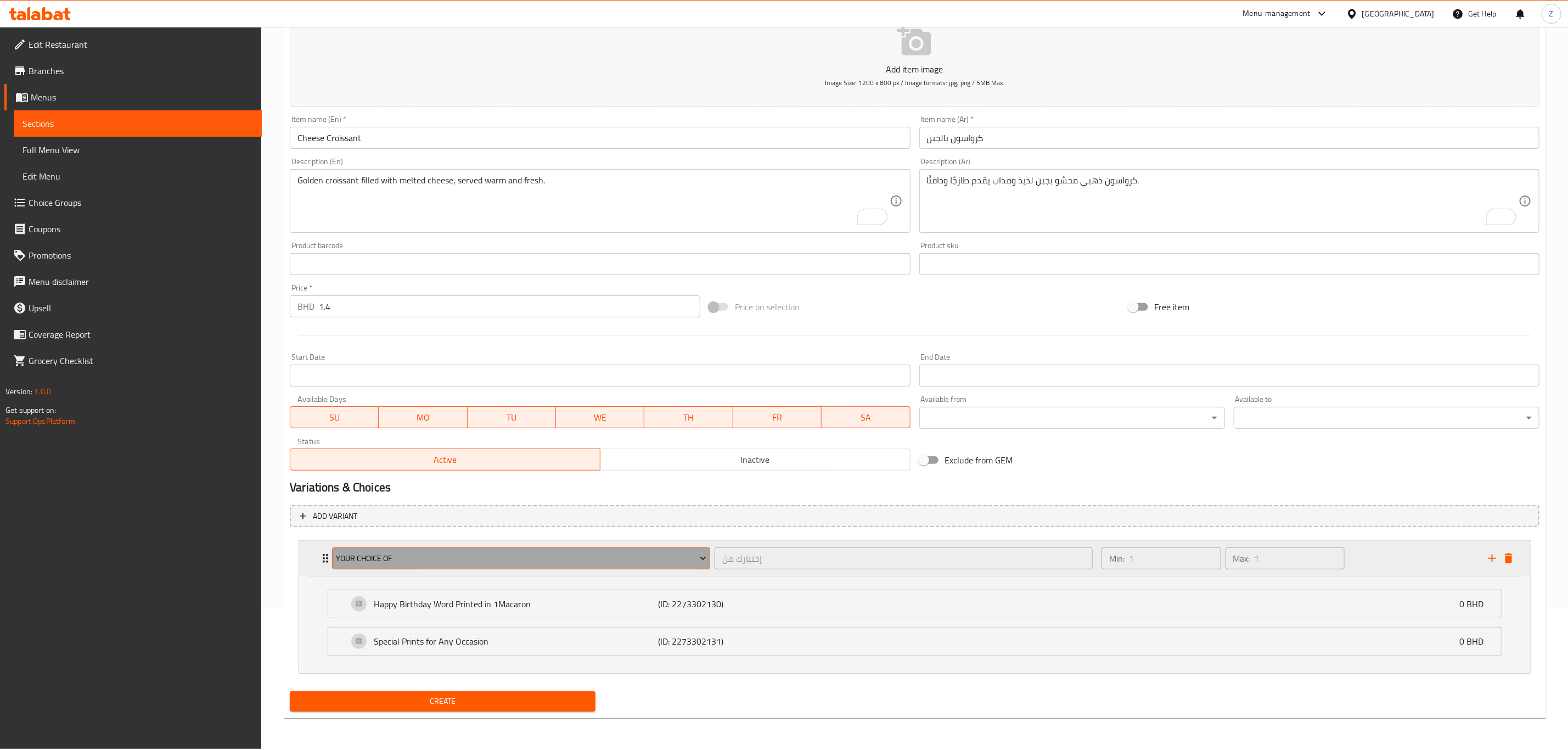
click at [461, 552] on span "Your Choice Of" at bounding box center [521, 558] width 370 height 14
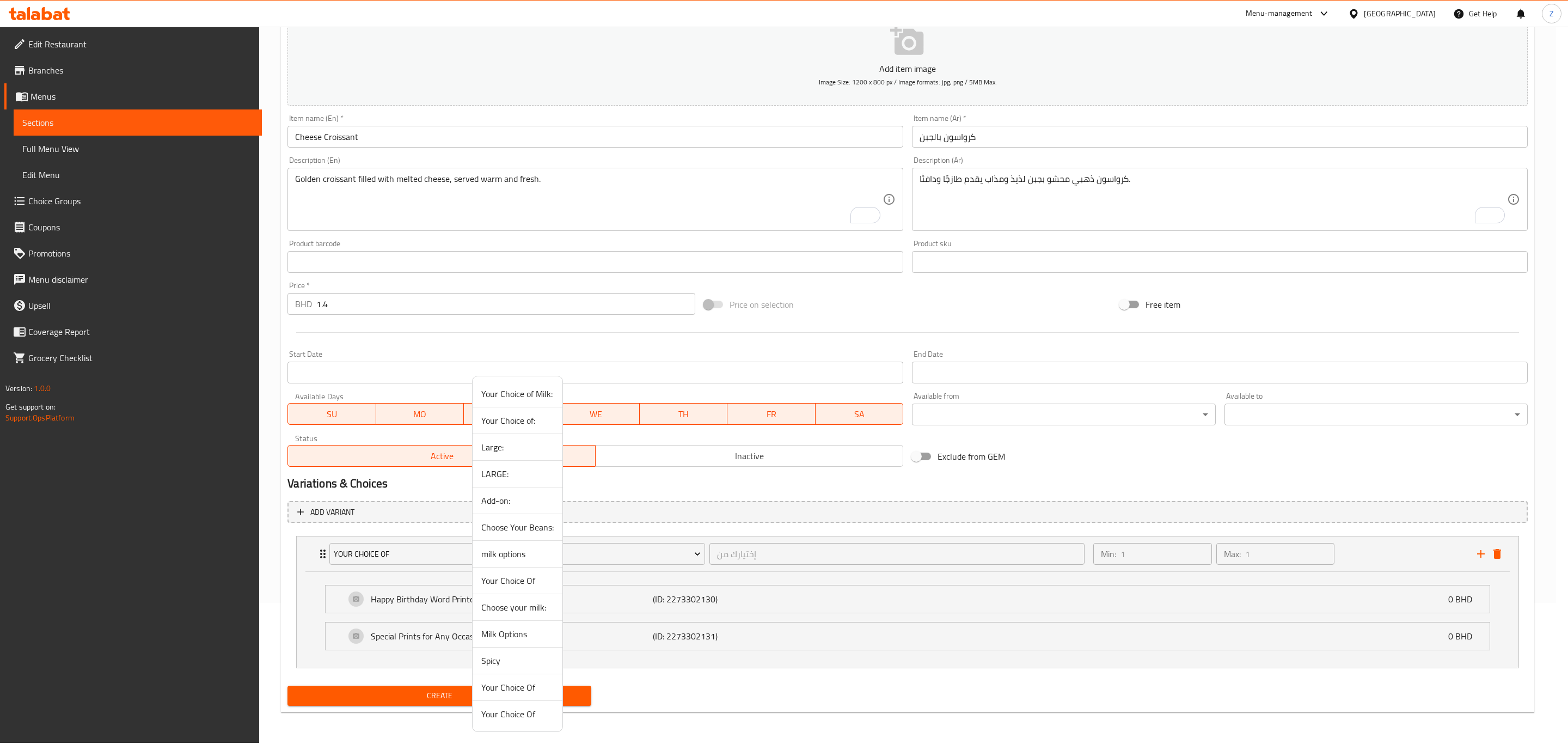
click at [533, 721] on span "Your Choice Of" at bounding box center [518, 713] width 73 height 13
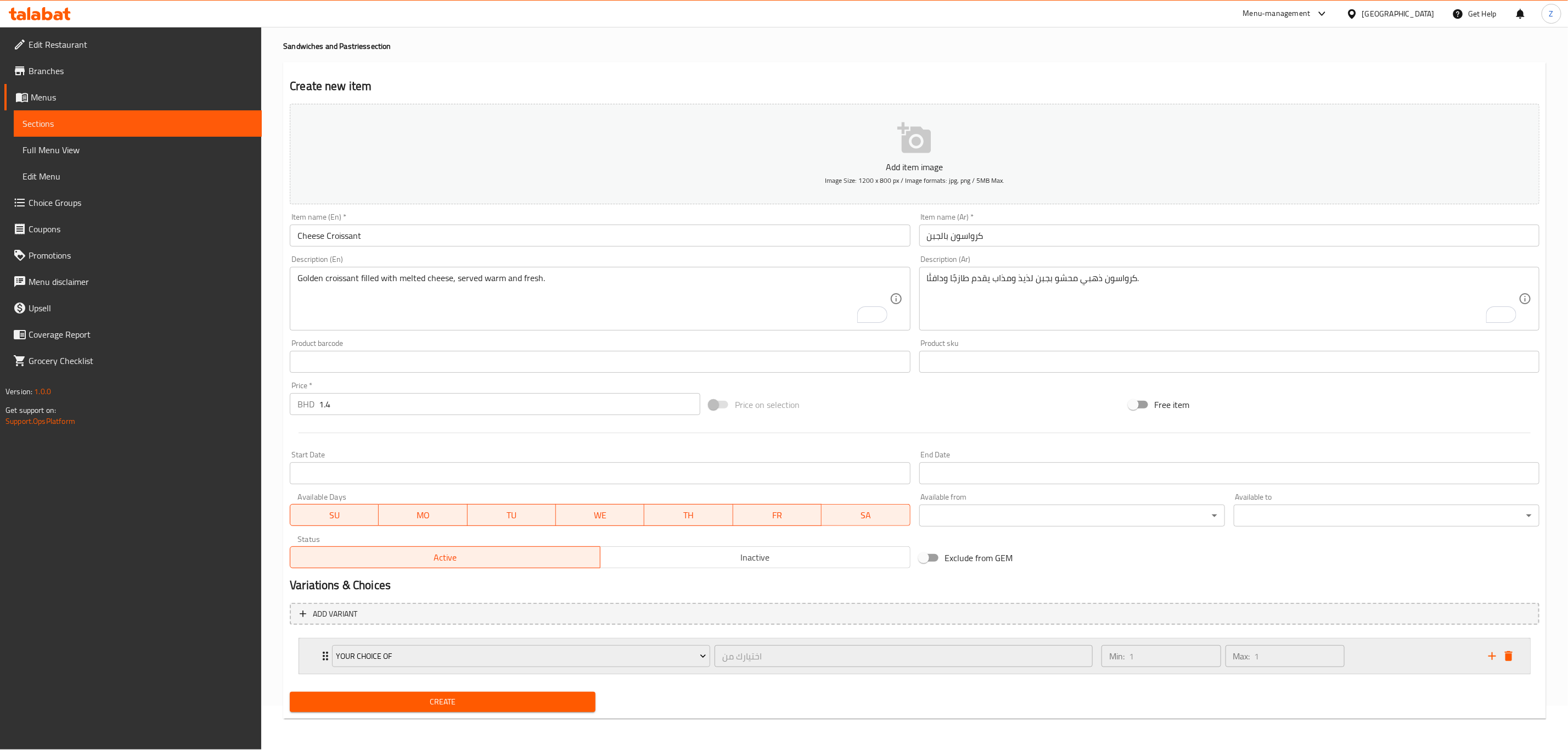
click at [330, 656] on div "Your Choice Of اختيارك من ​" at bounding box center [712, 656] width 774 height 35
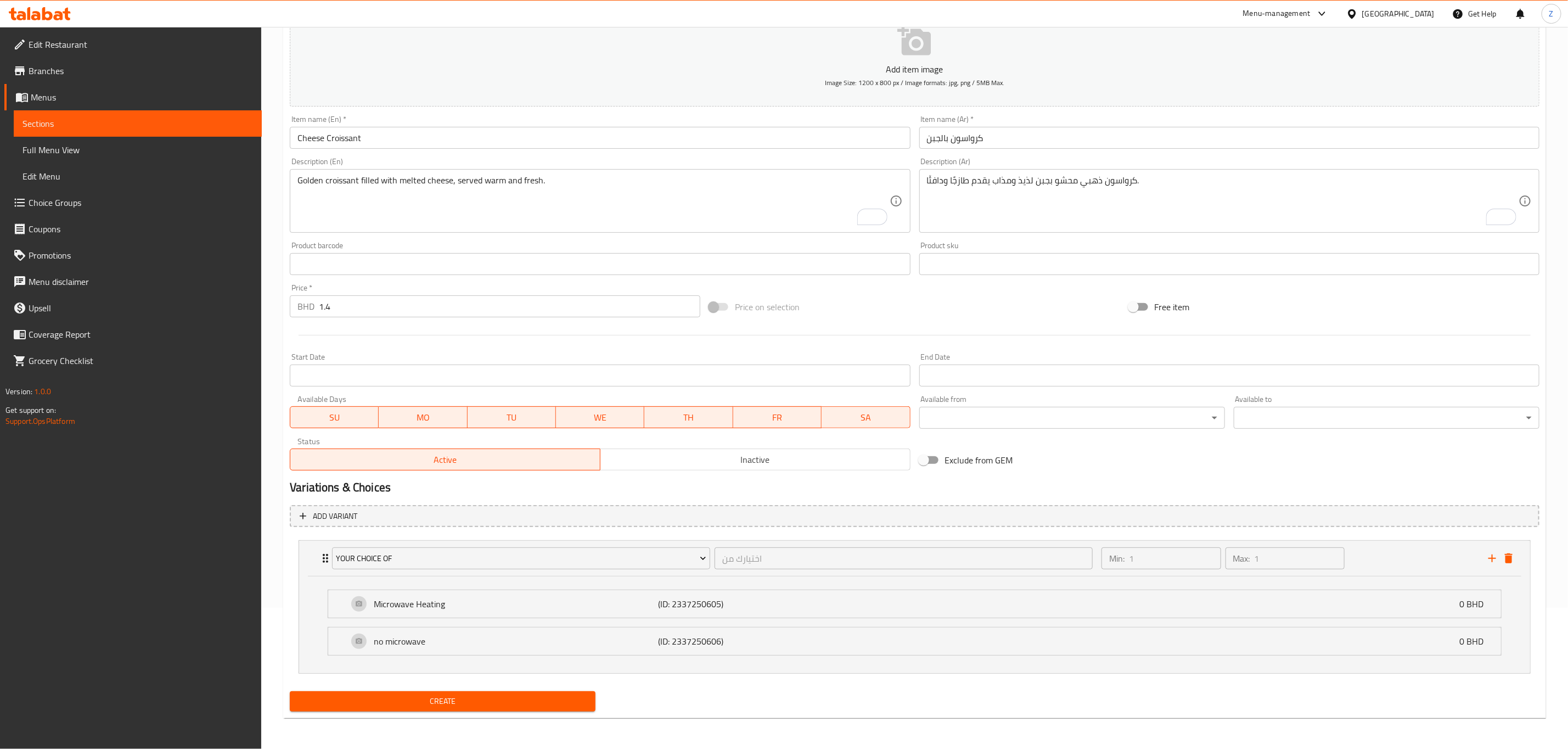
click at [432, 700] on span "Create" at bounding box center [443, 700] width 288 height 14
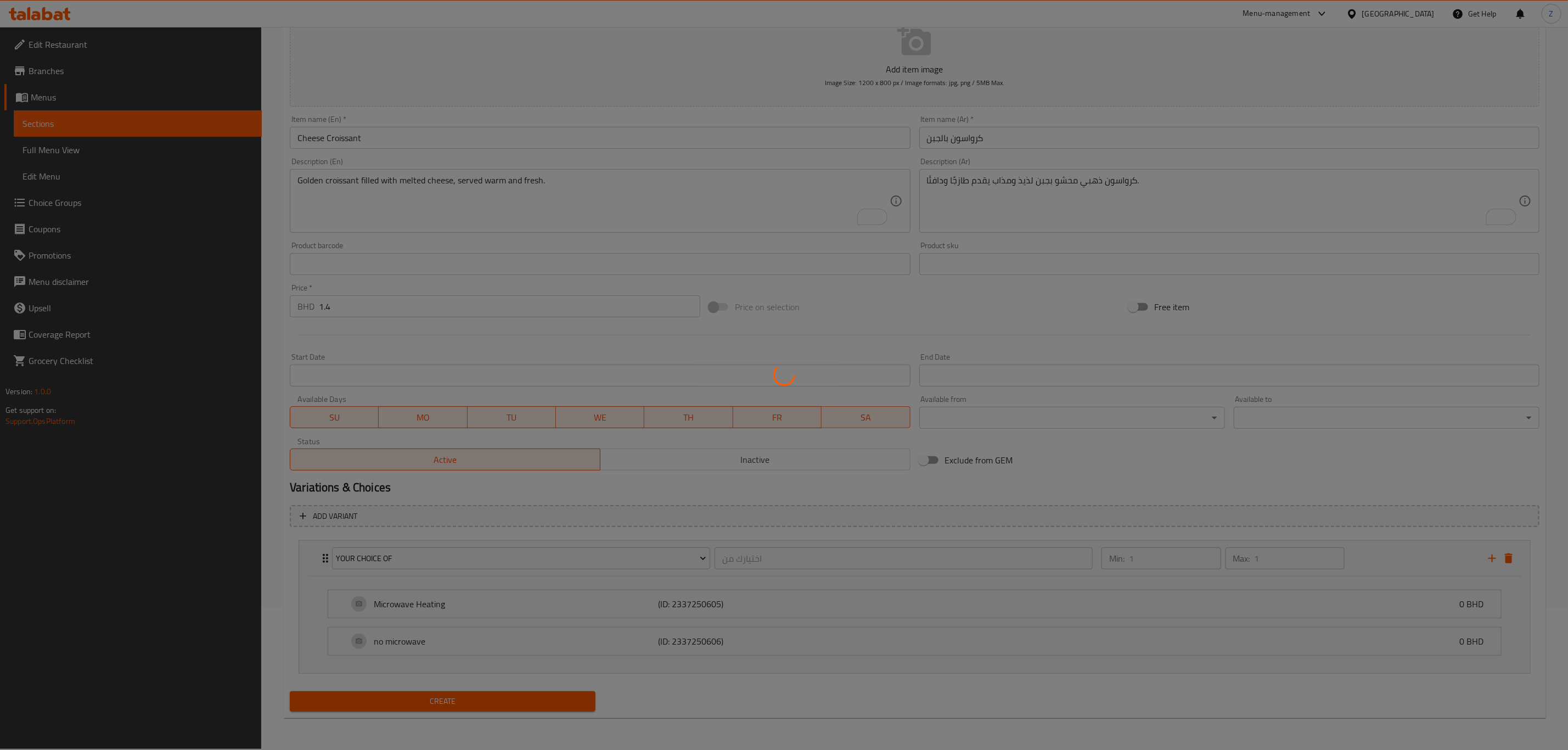
type input "0"
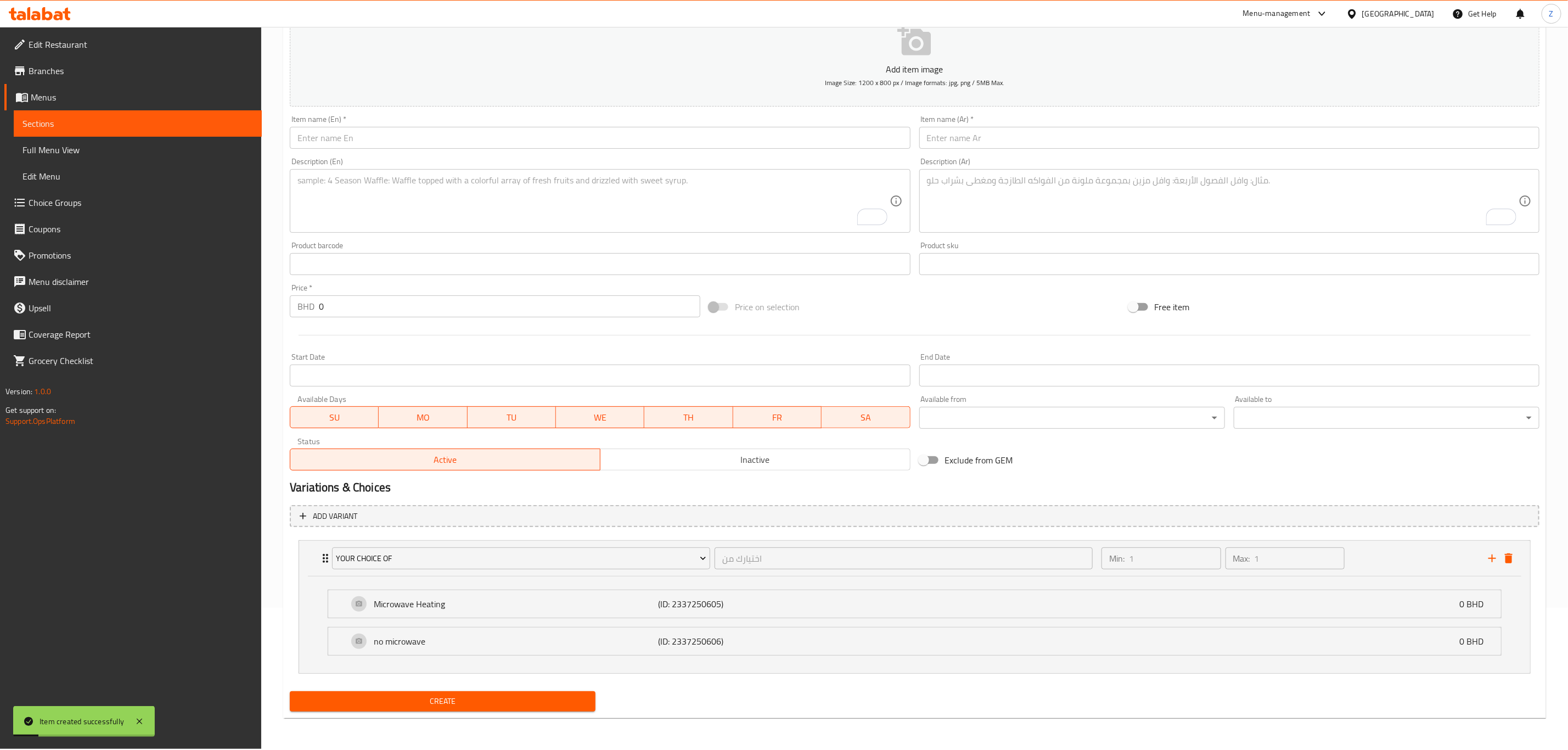
scroll to position [0, 0]
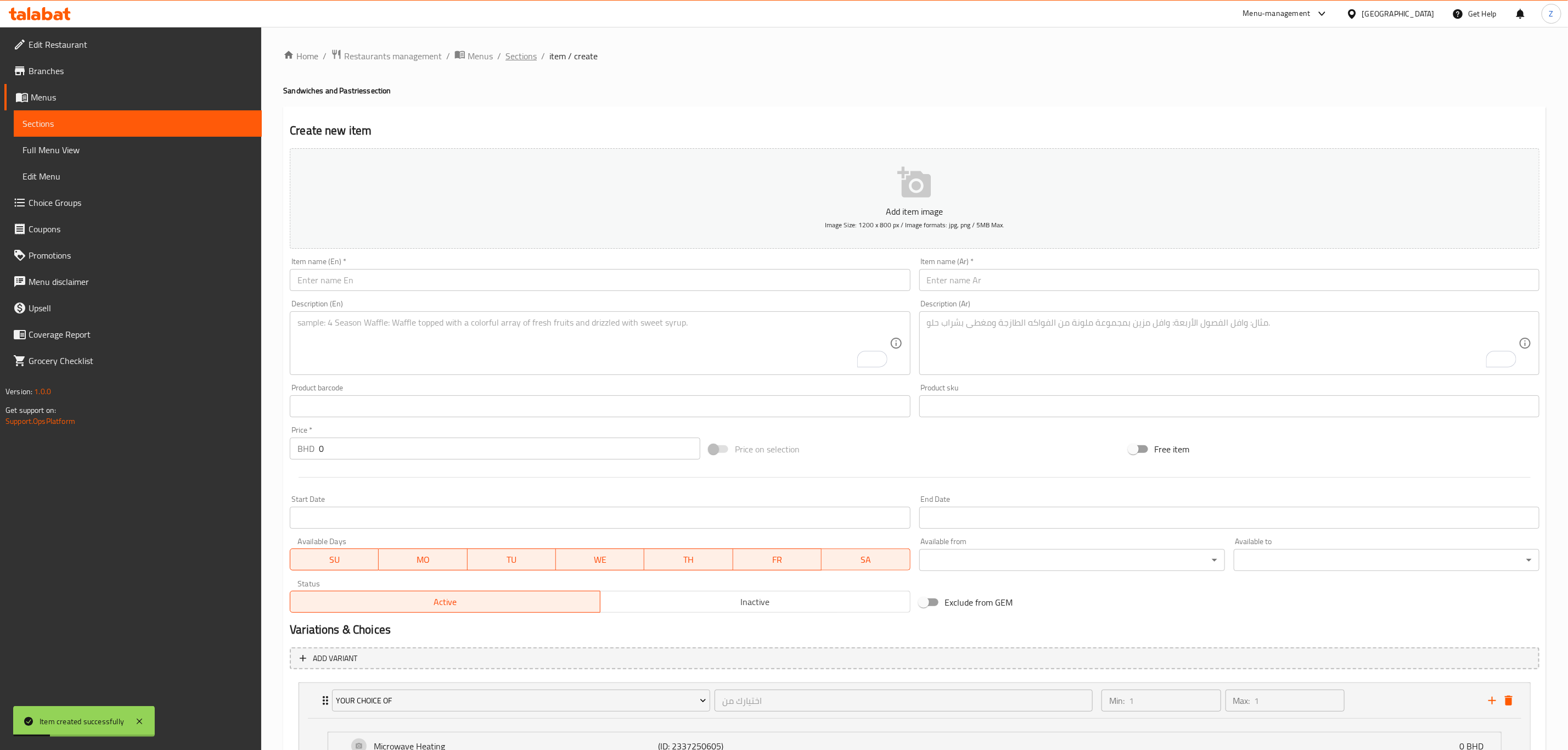
click at [516, 58] on span "Sections" at bounding box center [521, 56] width 32 height 14
